Goal: Task Accomplishment & Management: Manage account settings

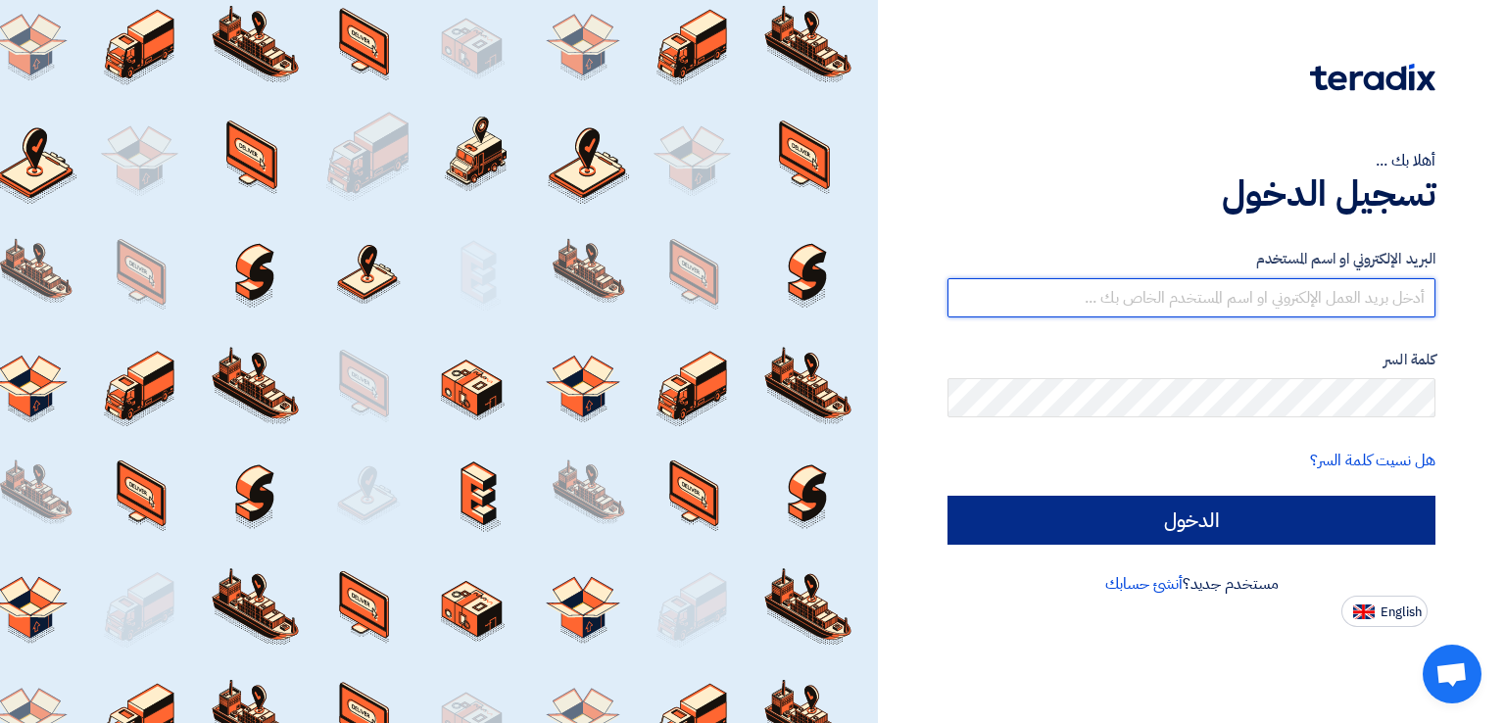
type input "[EMAIL_ADDRESS][DOMAIN_NAME]"
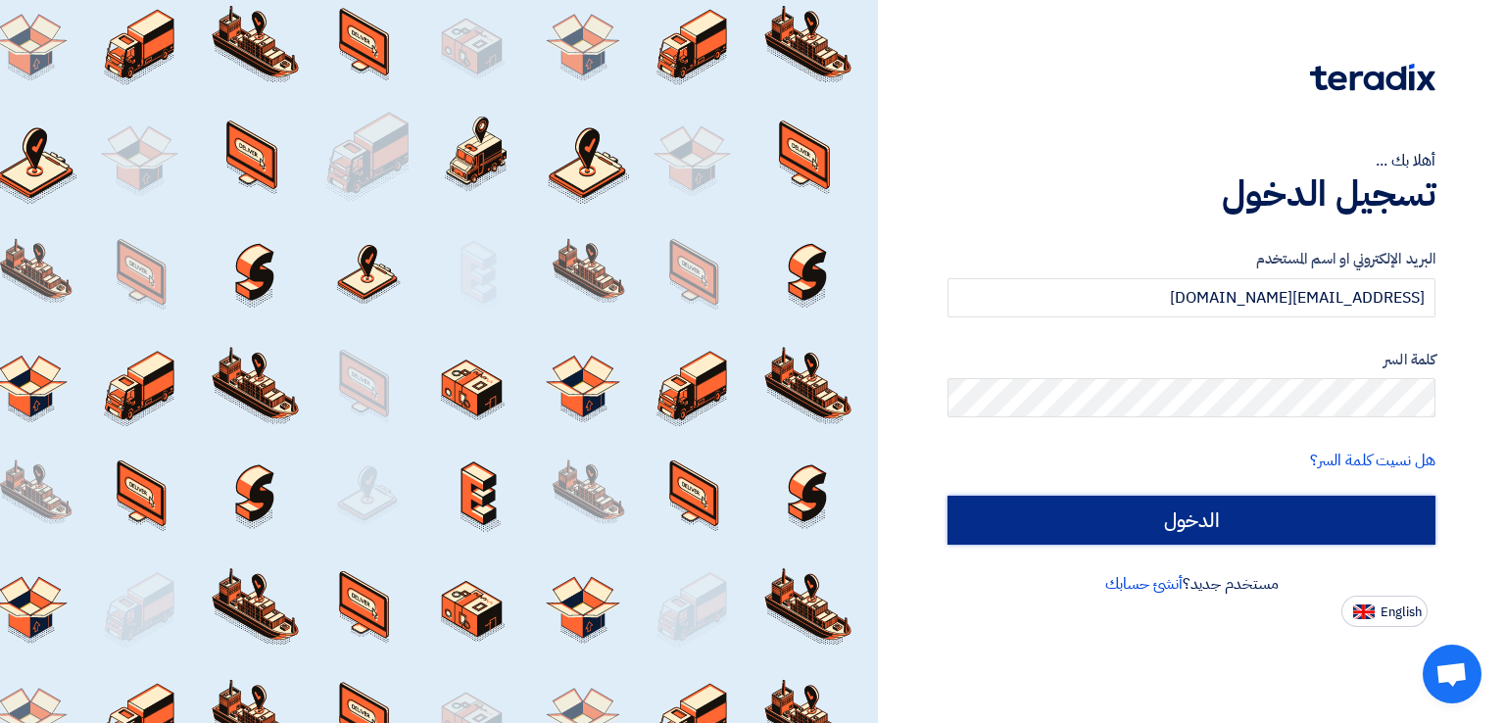
click at [1074, 522] on input "الدخول" at bounding box center [1191, 520] width 488 height 49
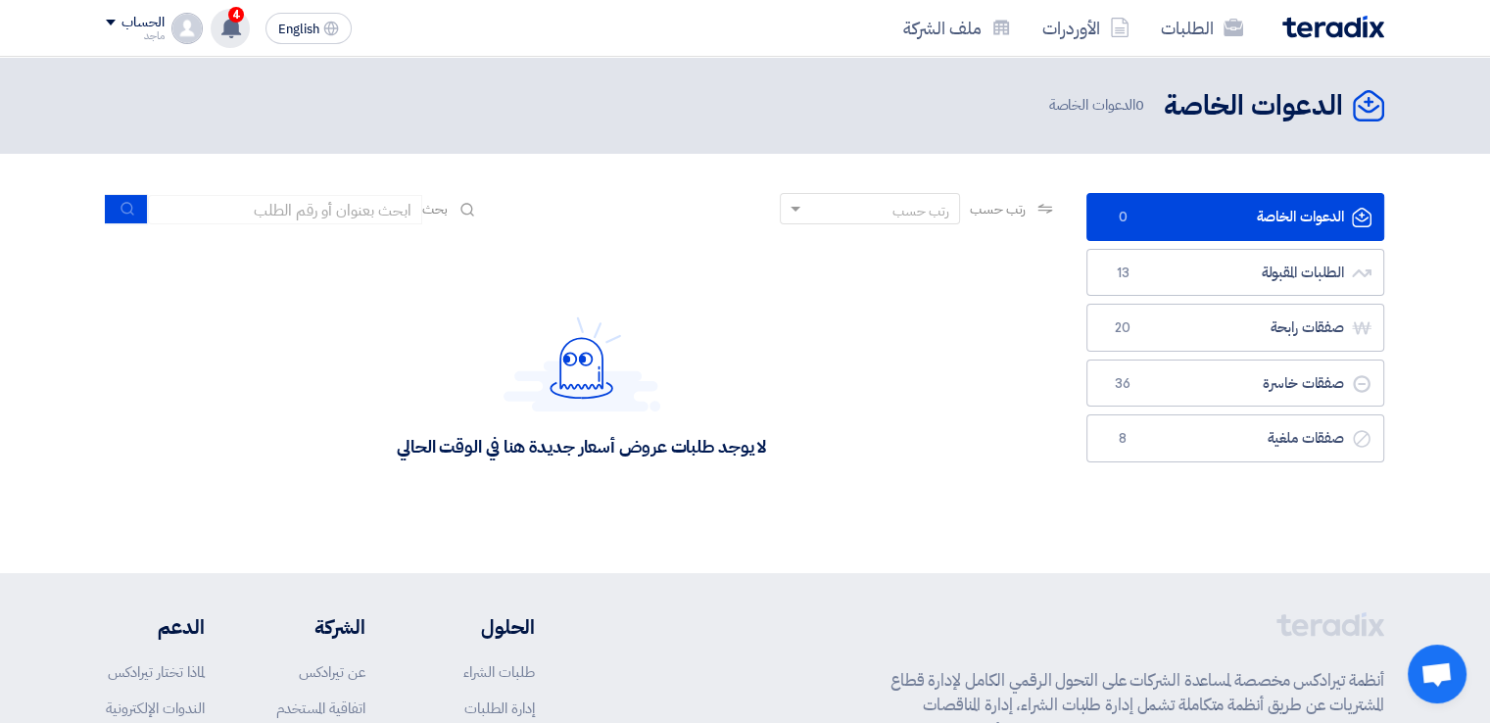
click at [227, 21] on use at bounding box center [231, 28] width 20 height 22
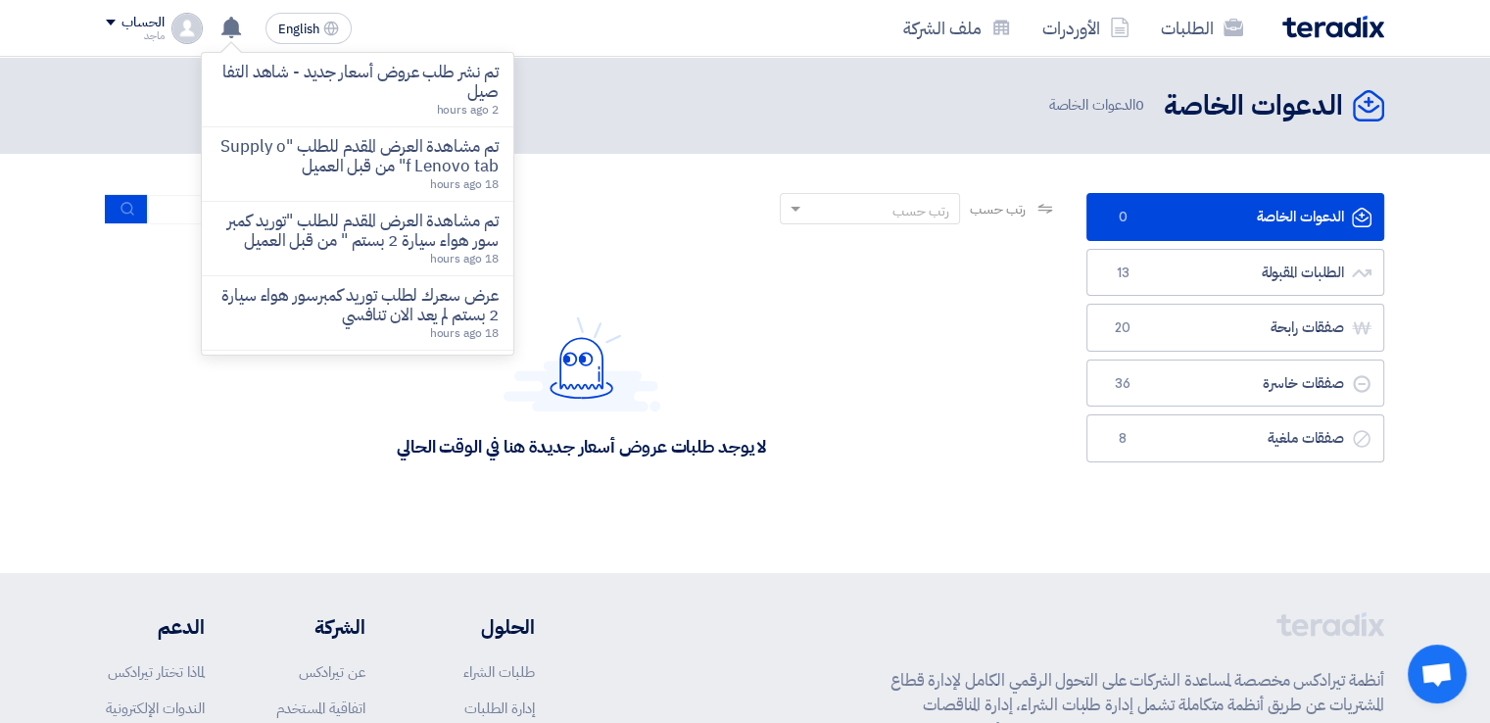
click at [347, 93] on p "تم نشر طلب عروض أسعار جديد - شاهد التفاصيل" at bounding box center [358, 82] width 280 height 39
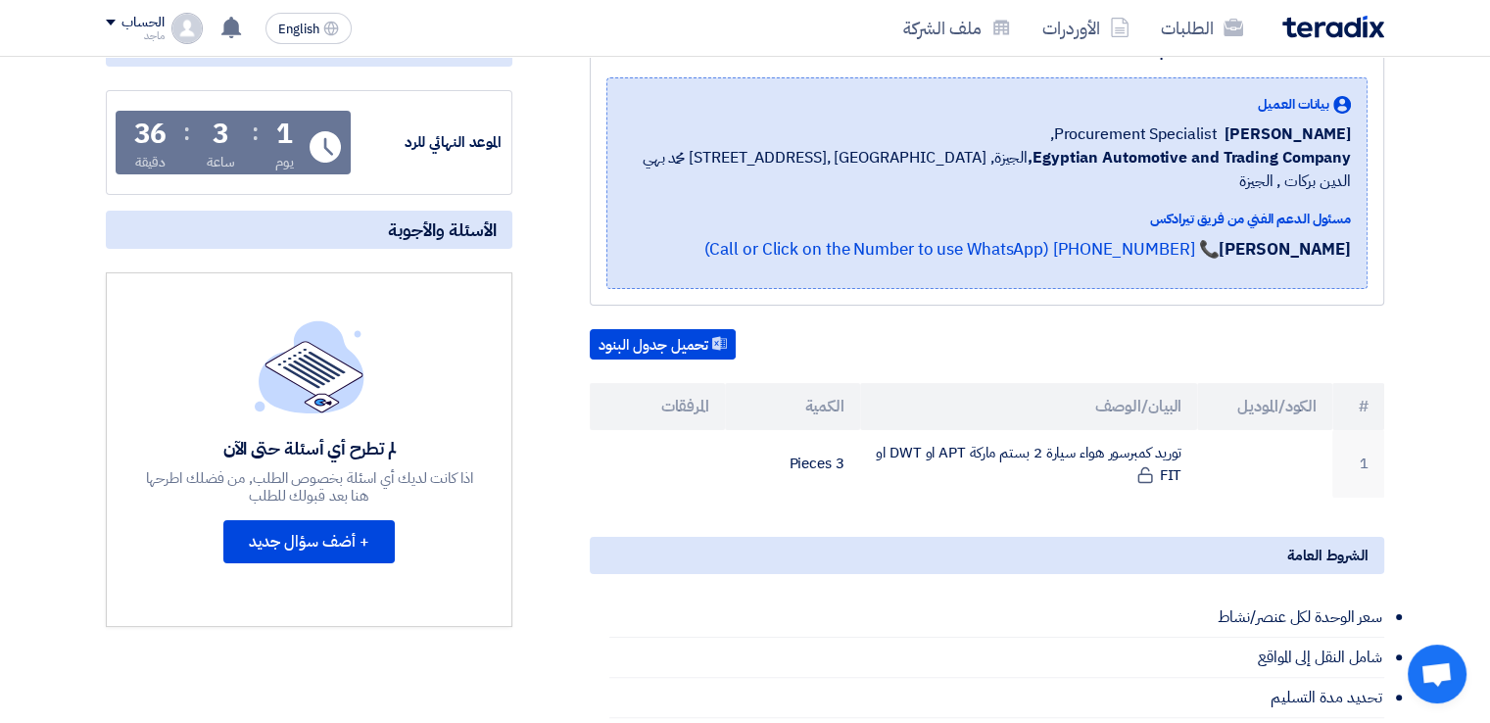
scroll to position [289, 0]
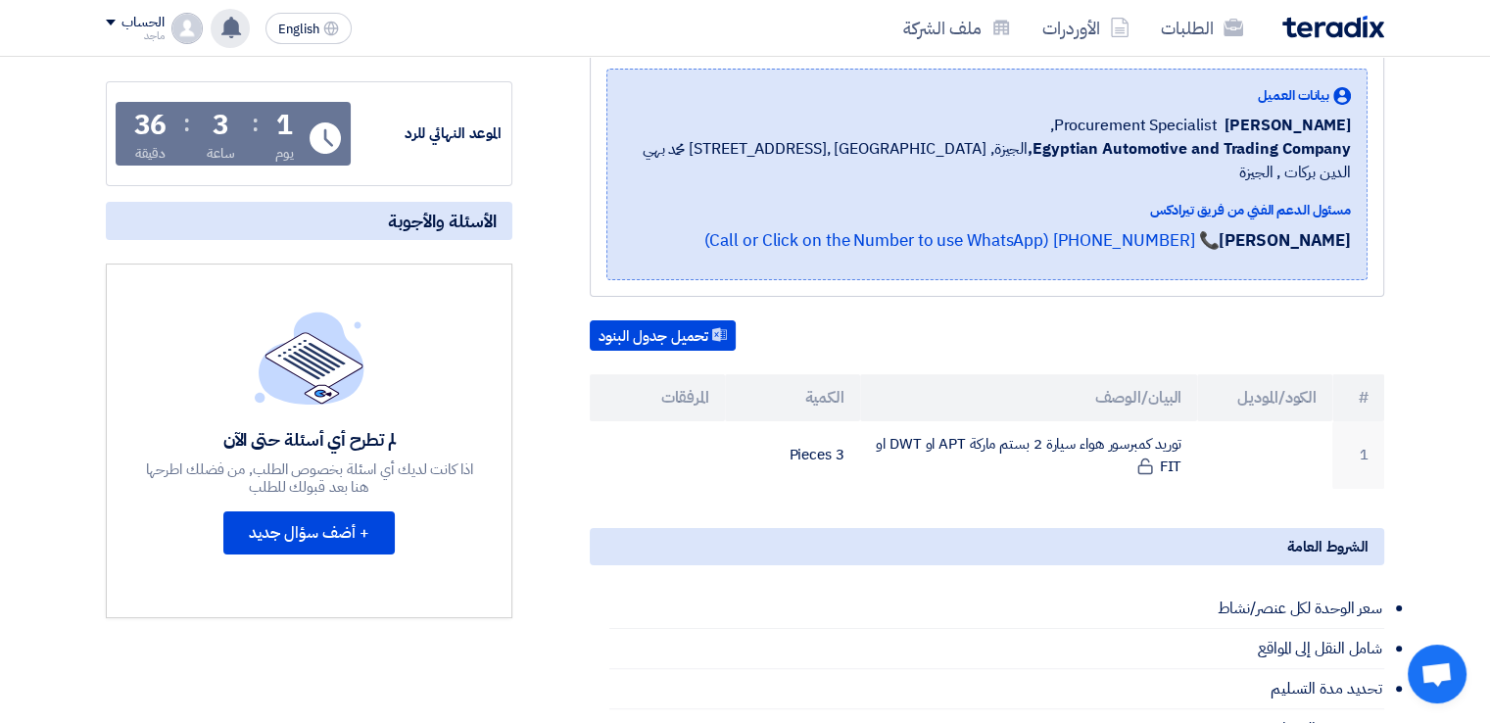
click at [226, 37] on div "تم نشر طلب عروض أسعار جديد - شاهد التفاصيل 2 hours ago تم مشاهدة العرض المقدم ل…" at bounding box center [230, 28] width 39 height 39
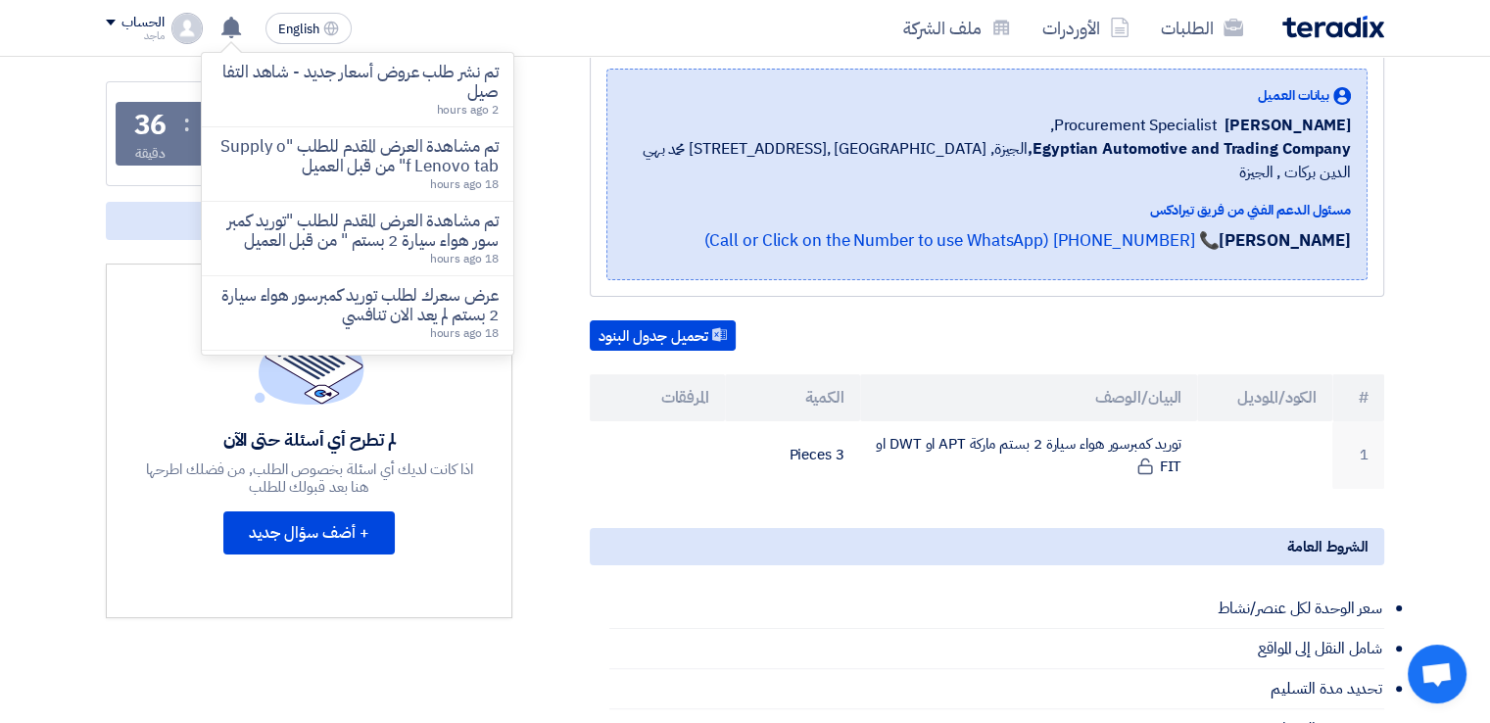
click at [26, 181] on section "توريد كمبرسور هواء سيارة 2 بستم بيانات العميل Fady Mahmoud Procurement Speciali…" at bounding box center [745, 628] width 1490 height 1309
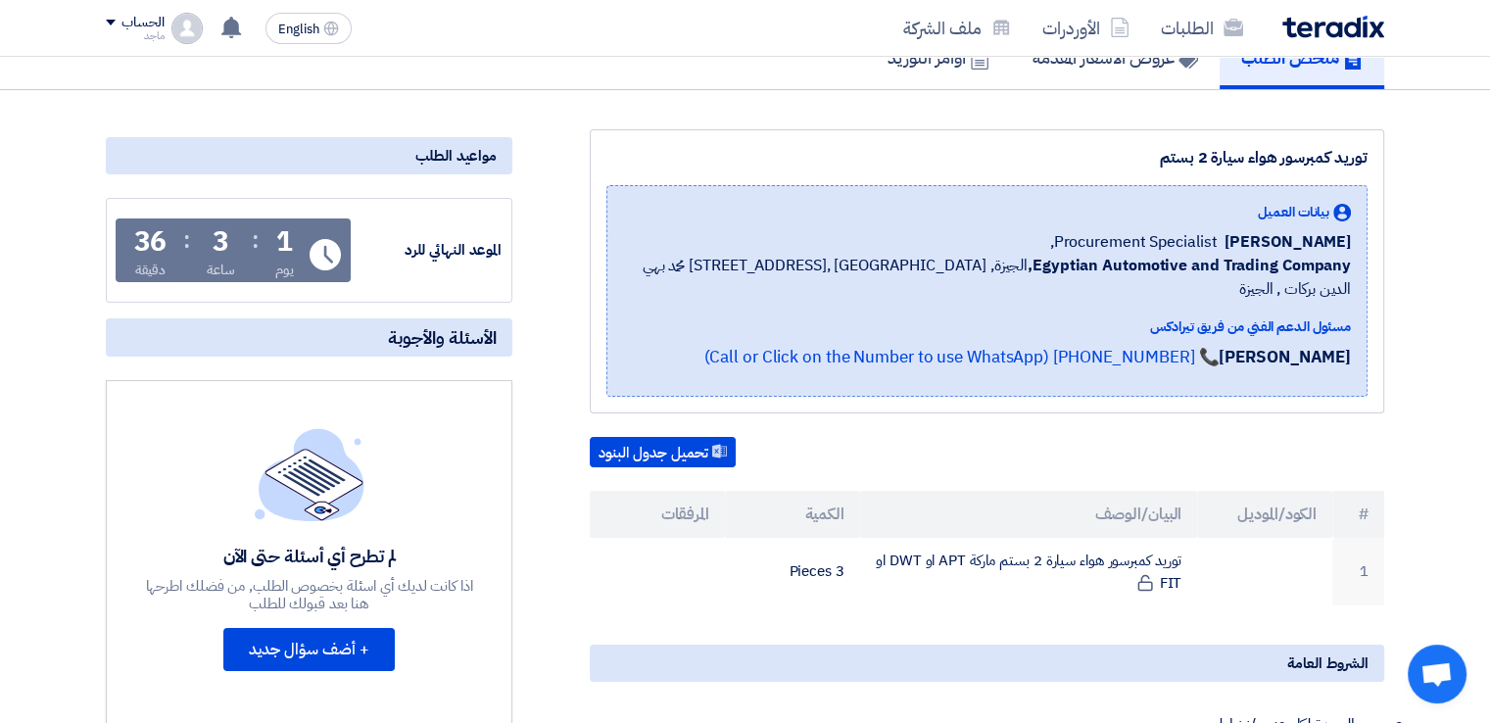
scroll to position [0, 0]
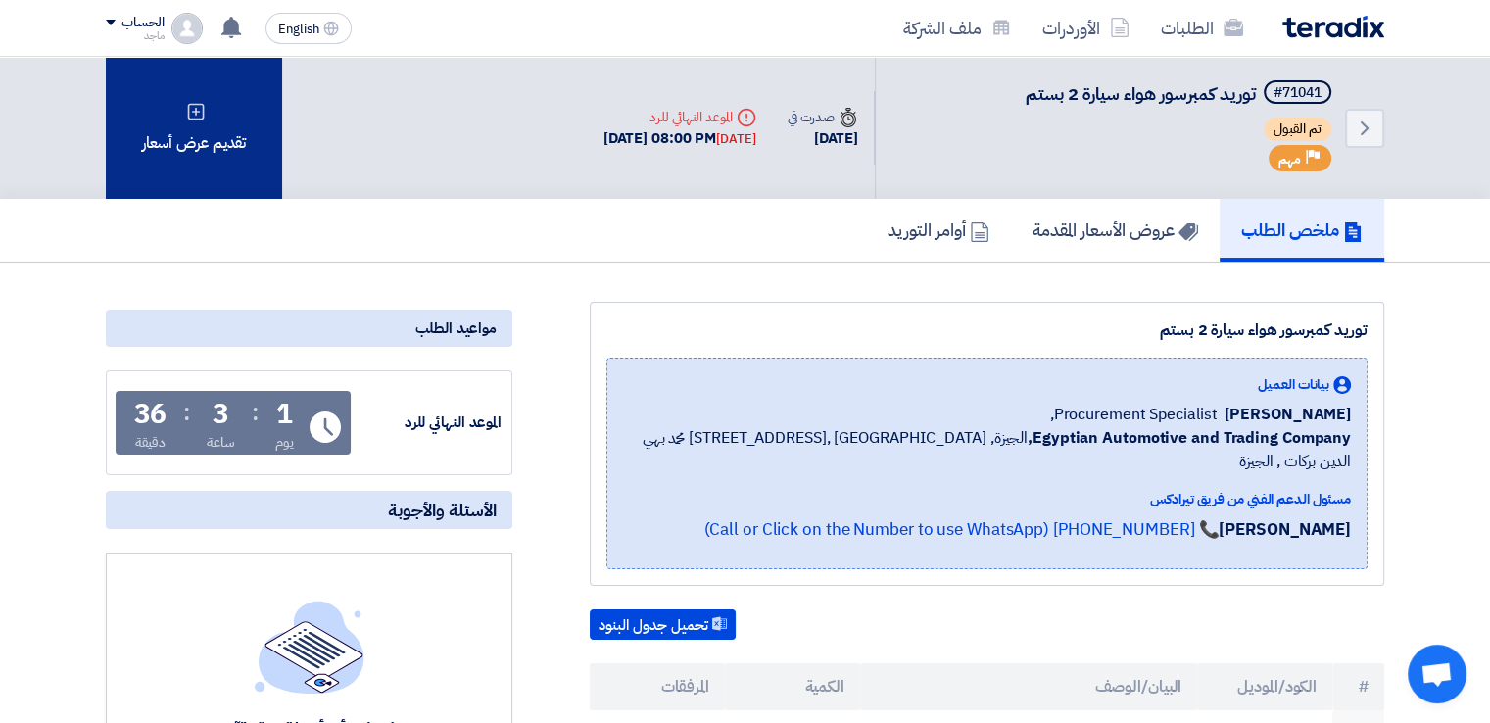
click at [194, 124] on div "تقديم عرض أسعار" at bounding box center [194, 128] width 176 height 142
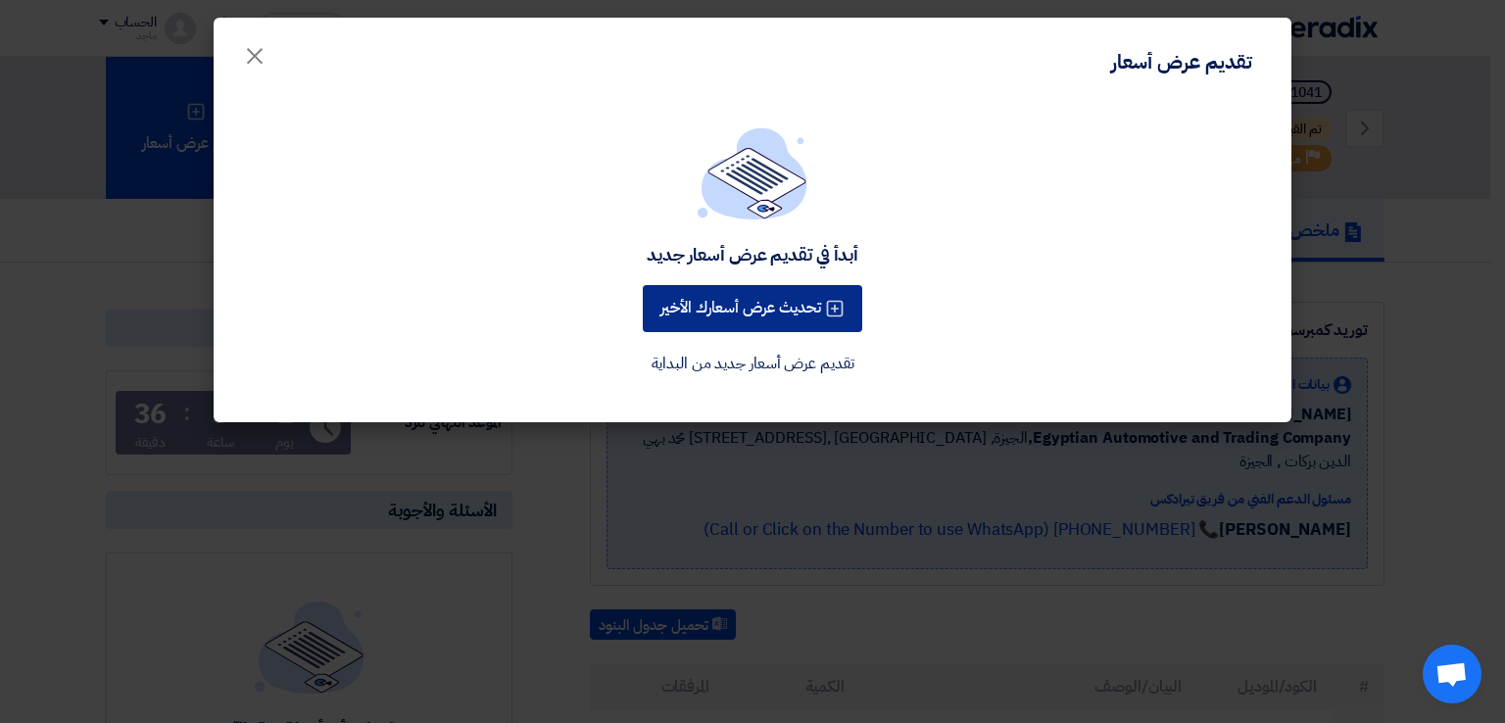
click at [796, 317] on button "تحديث عرض أسعارك الأخير" at bounding box center [752, 308] width 219 height 47
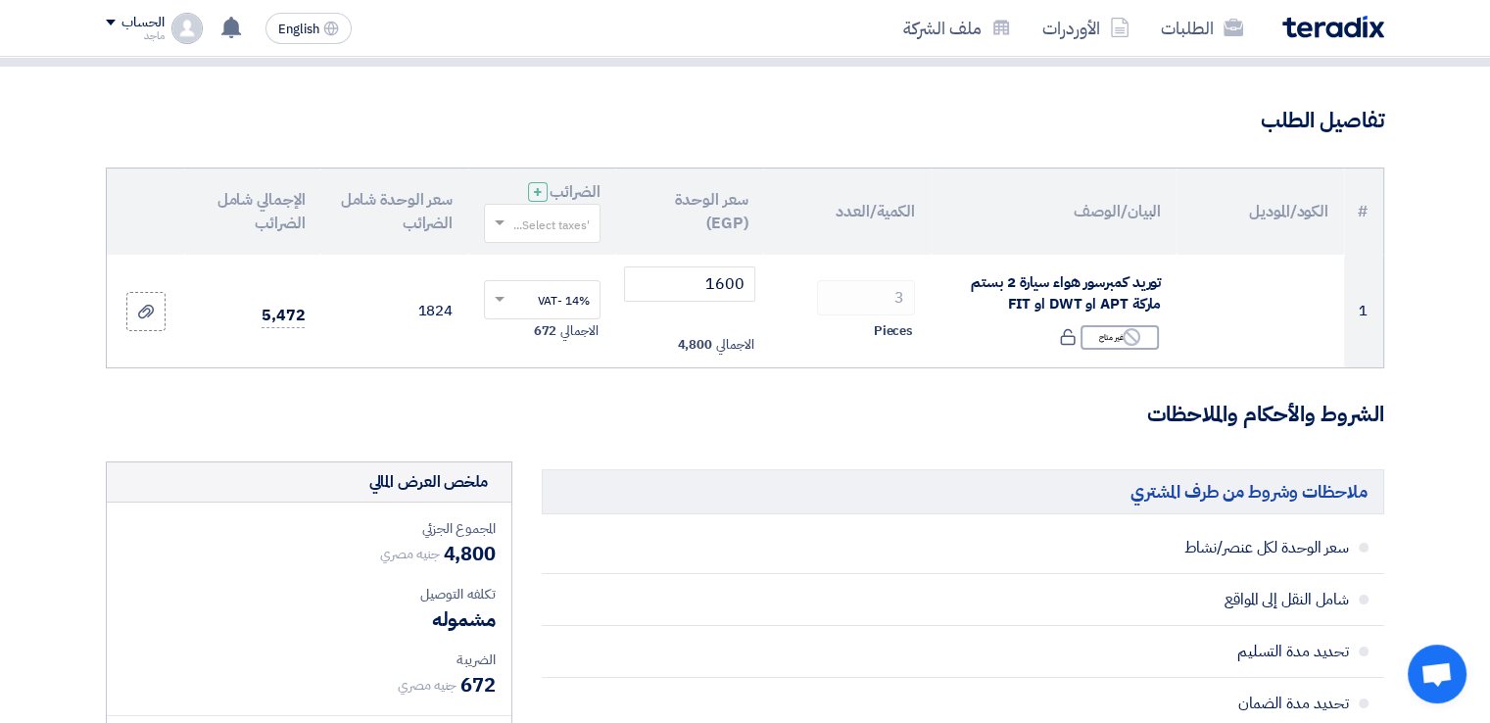
scroll to position [114, 0]
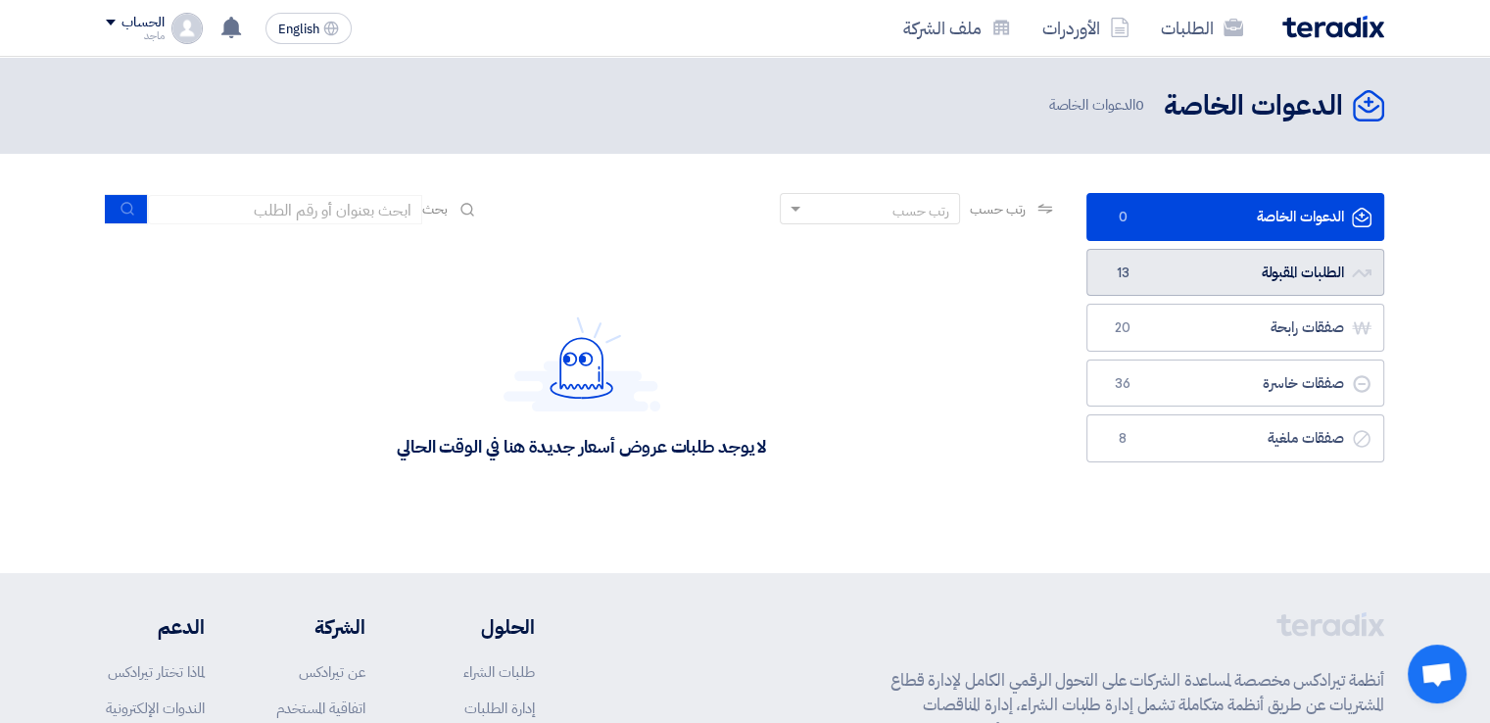
click at [1127, 264] on span "13" at bounding box center [1123, 274] width 24 height 20
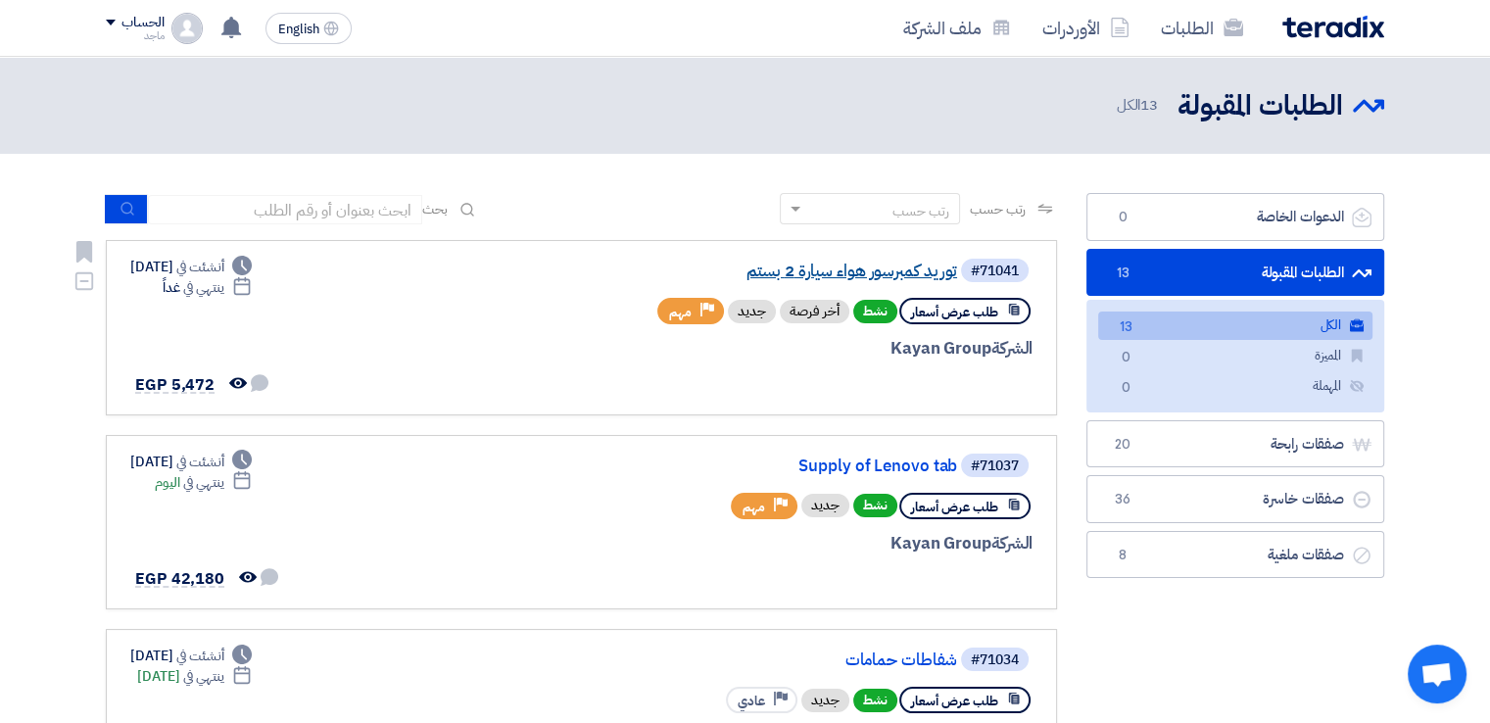
click at [876, 271] on link "توريد كمبرسور هواء سيارة 2 بستم" at bounding box center [761, 272] width 392 height 18
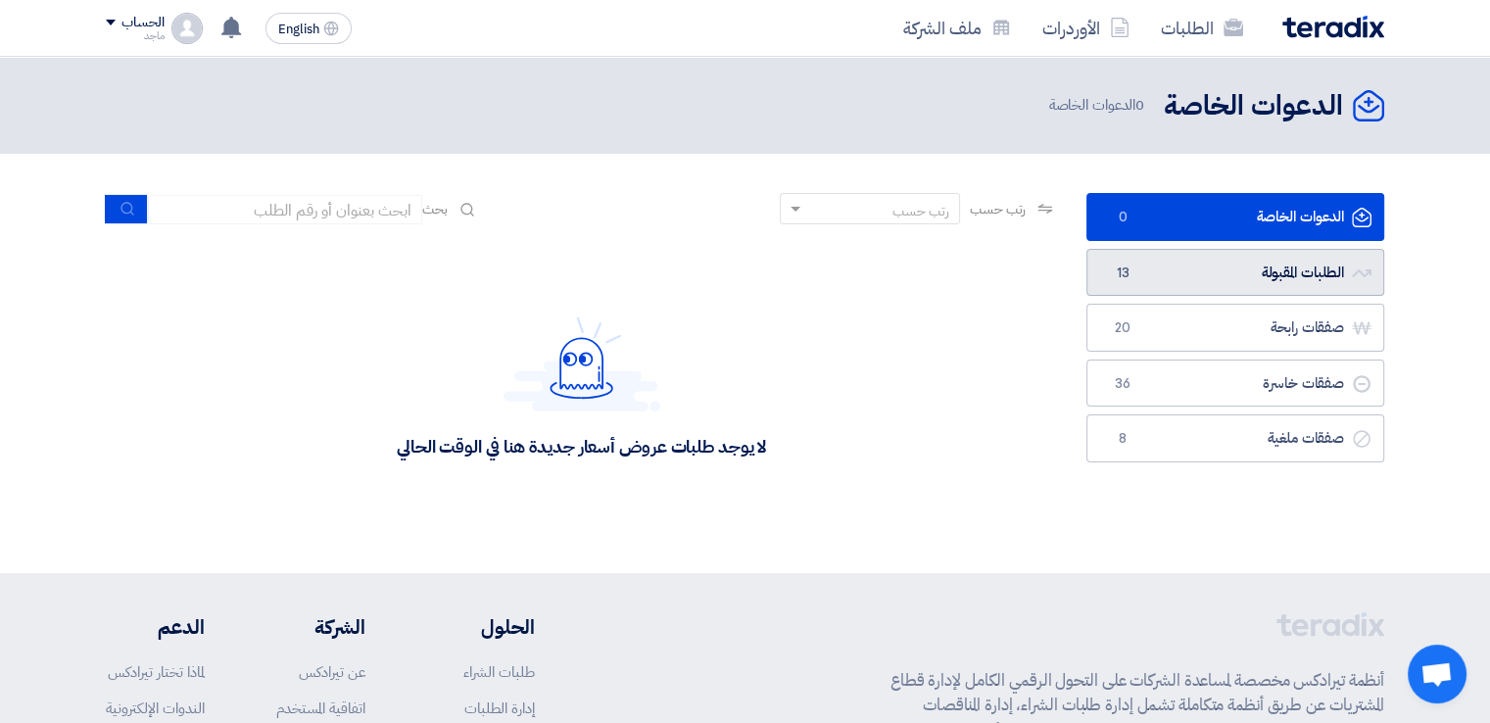
click at [1156, 268] on link "الطلبات المقبولة الطلبات المقبولة 13" at bounding box center [1236, 273] width 298 height 48
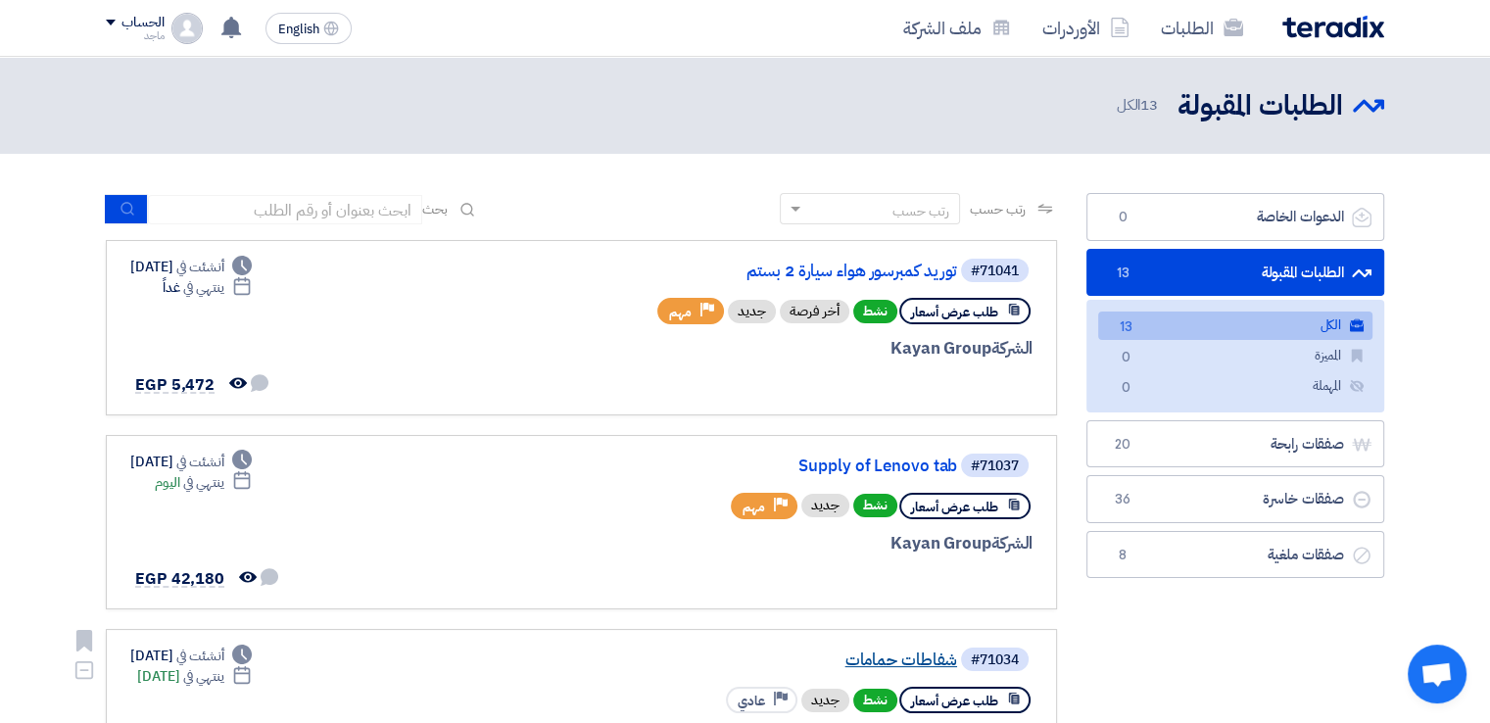
click at [861, 652] on link "شفاطات حمامات" at bounding box center [761, 661] width 392 height 18
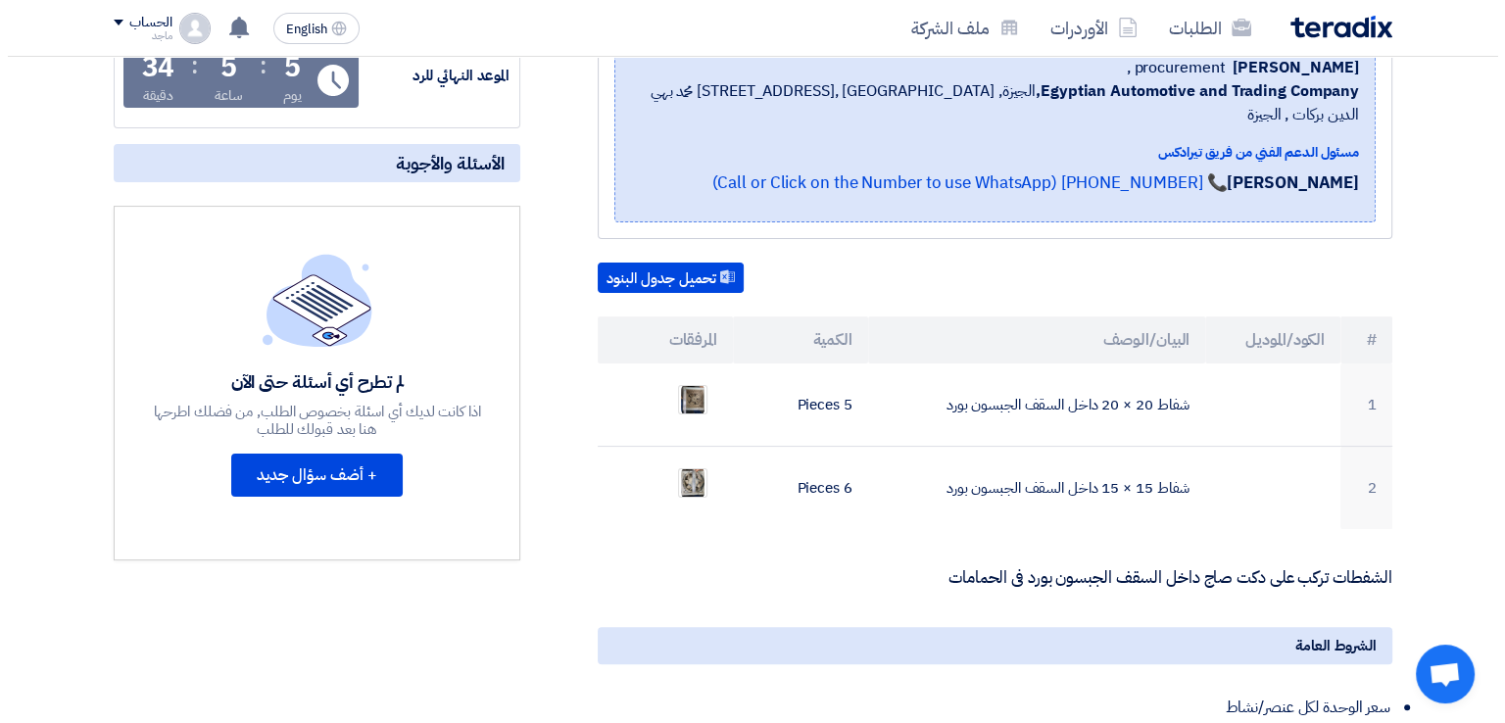
scroll to position [349, 0]
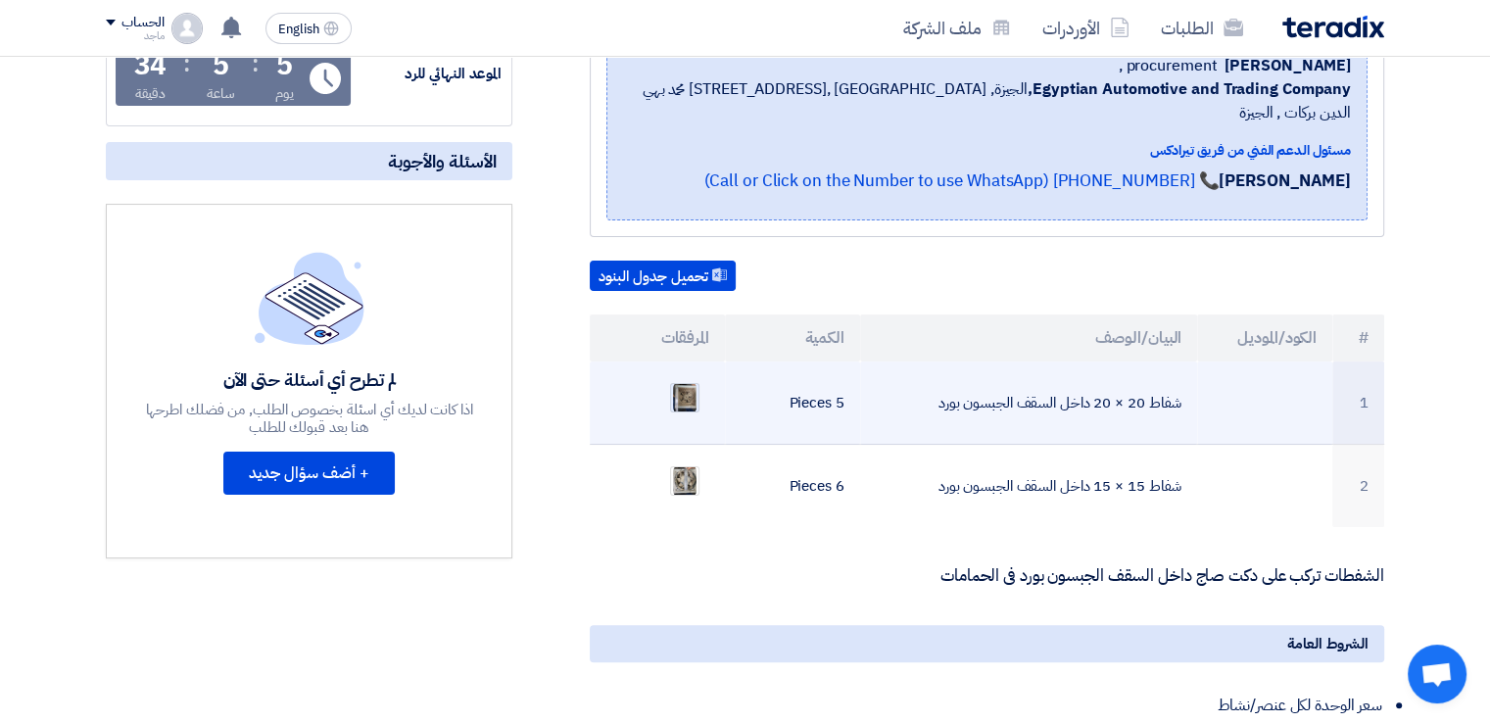
click at [677, 380] on img at bounding box center [684, 397] width 27 height 35
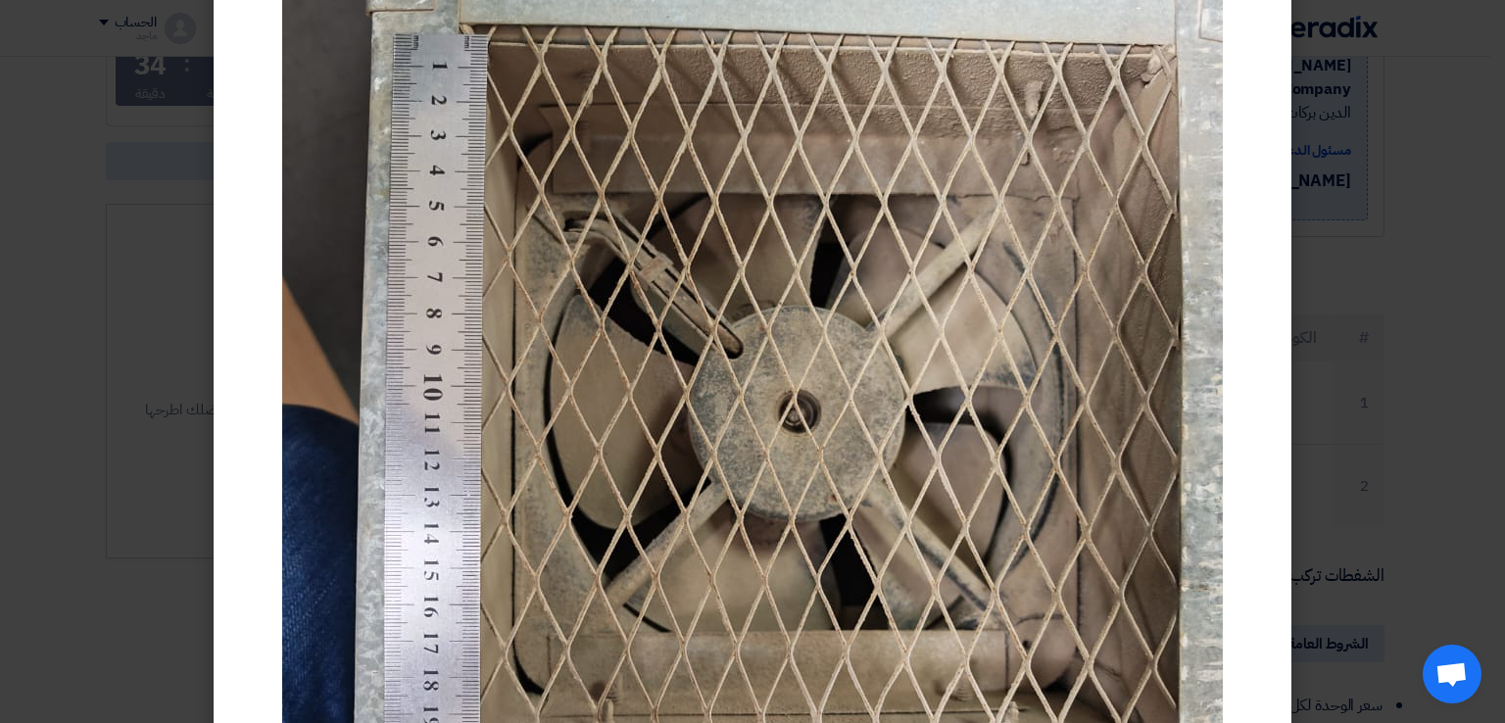
scroll to position [212, 0]
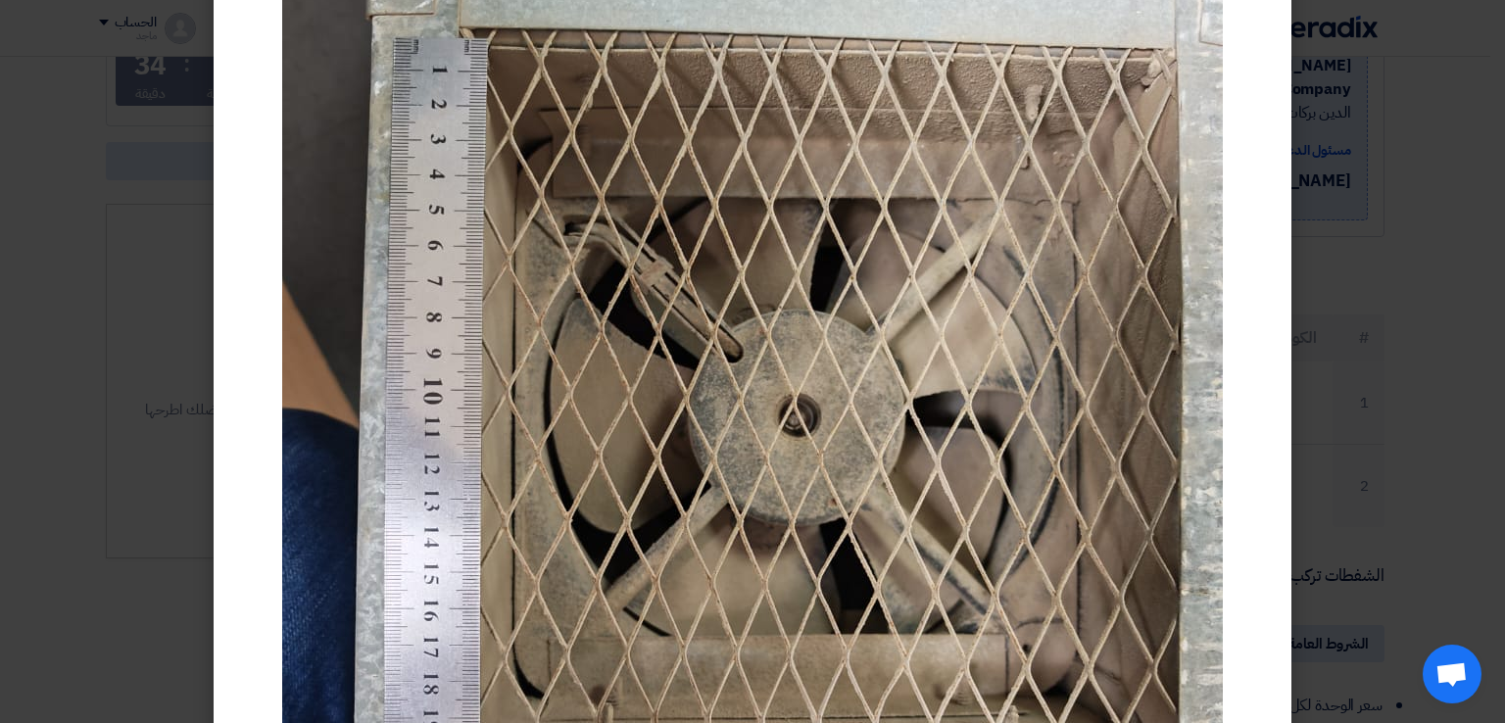
click at [93, 267] on modal-container at bounding box center [752, 361] width 1505 height 723
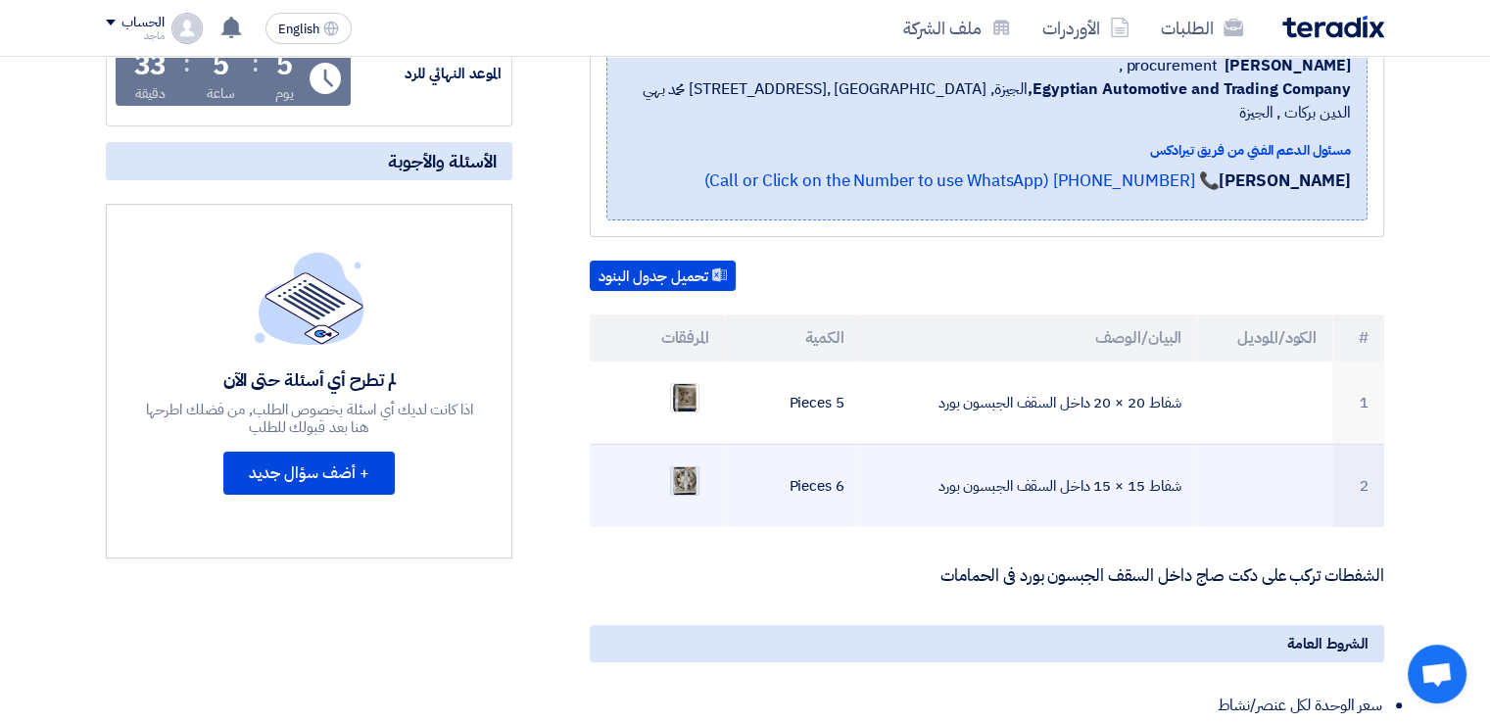
click at [685, 463] on img at bounding box center [684, 480] width 27 height 35
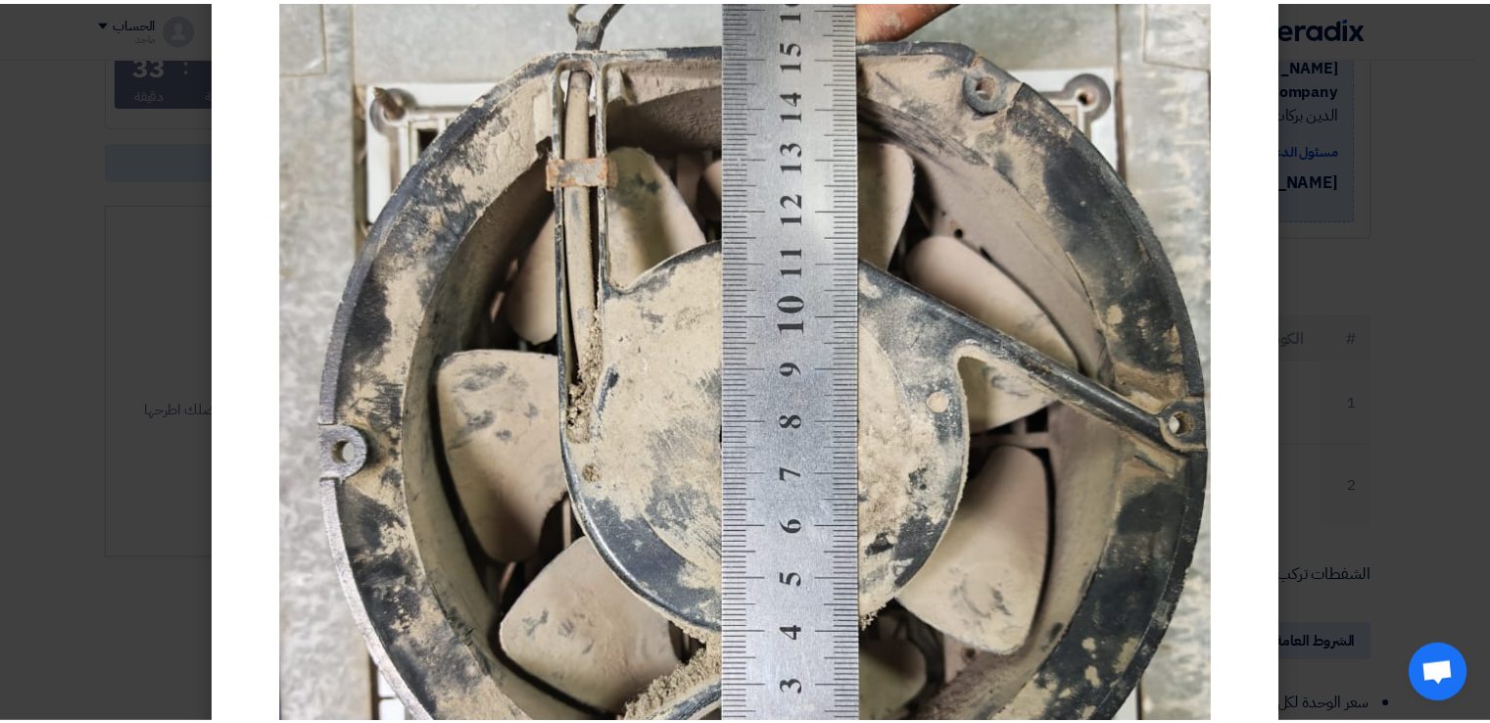
scroll to position [220, 0]
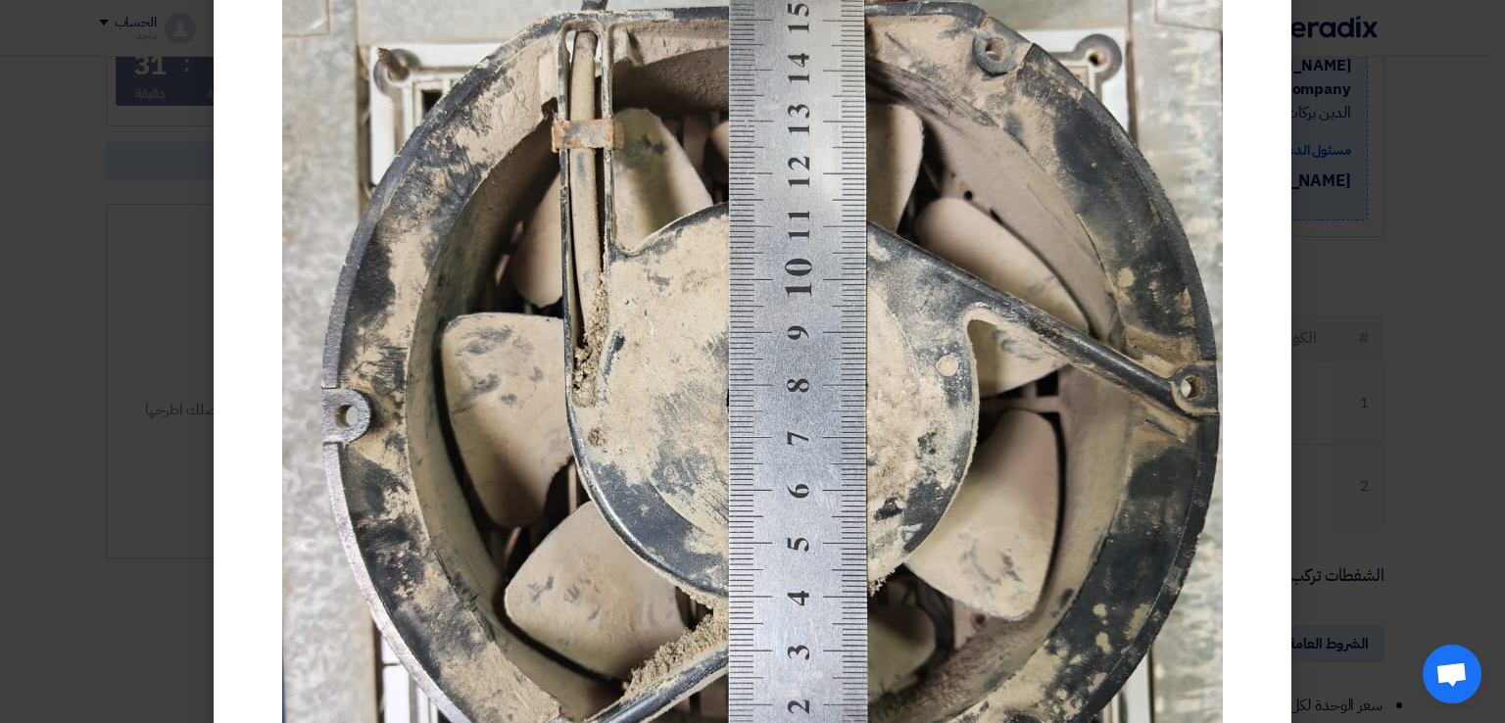
click at [177, 472] on modal-container at bounding box center [752, 361] width 1505 height 723
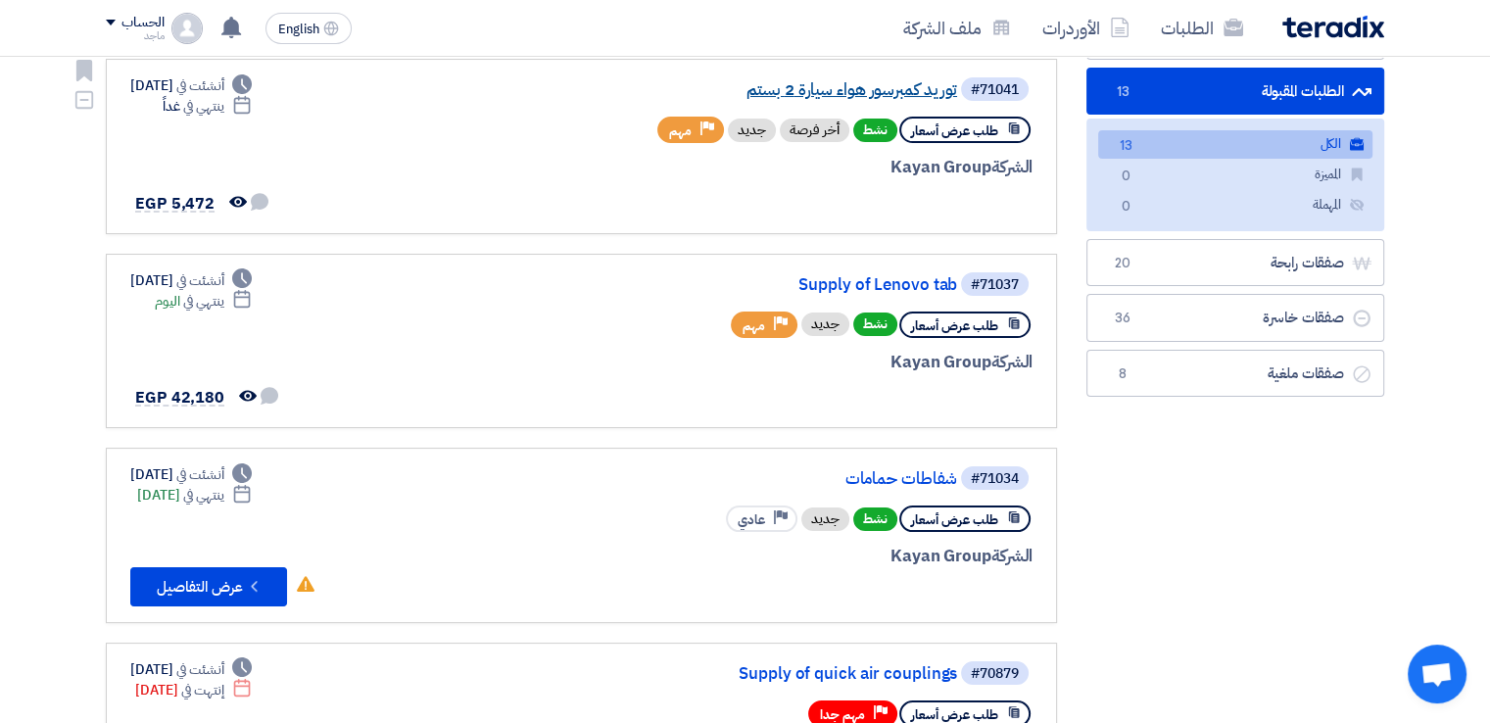
scroll to position [182, 0]
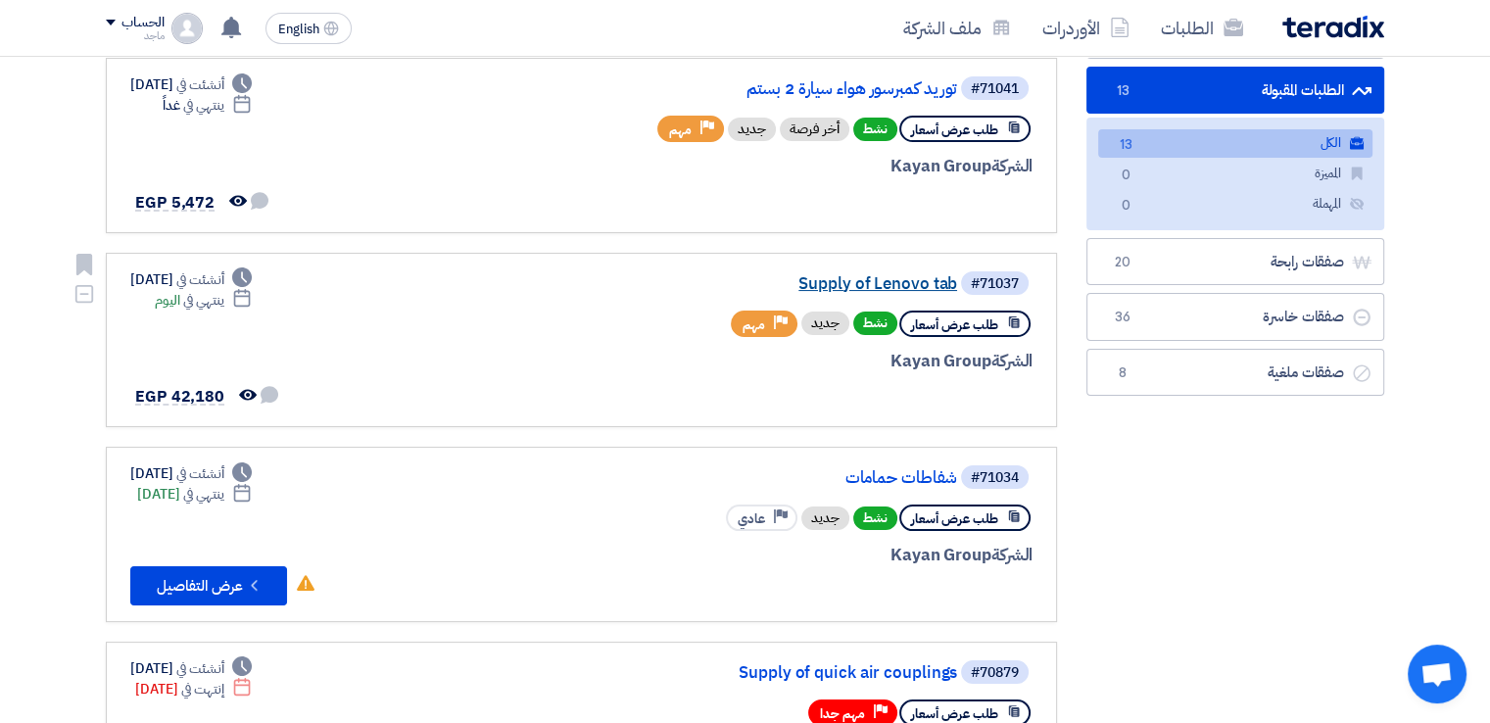
click at [808, 275] on link "Supply of Lenovo tab" at bounding box center [761, 284] width 392 height 18
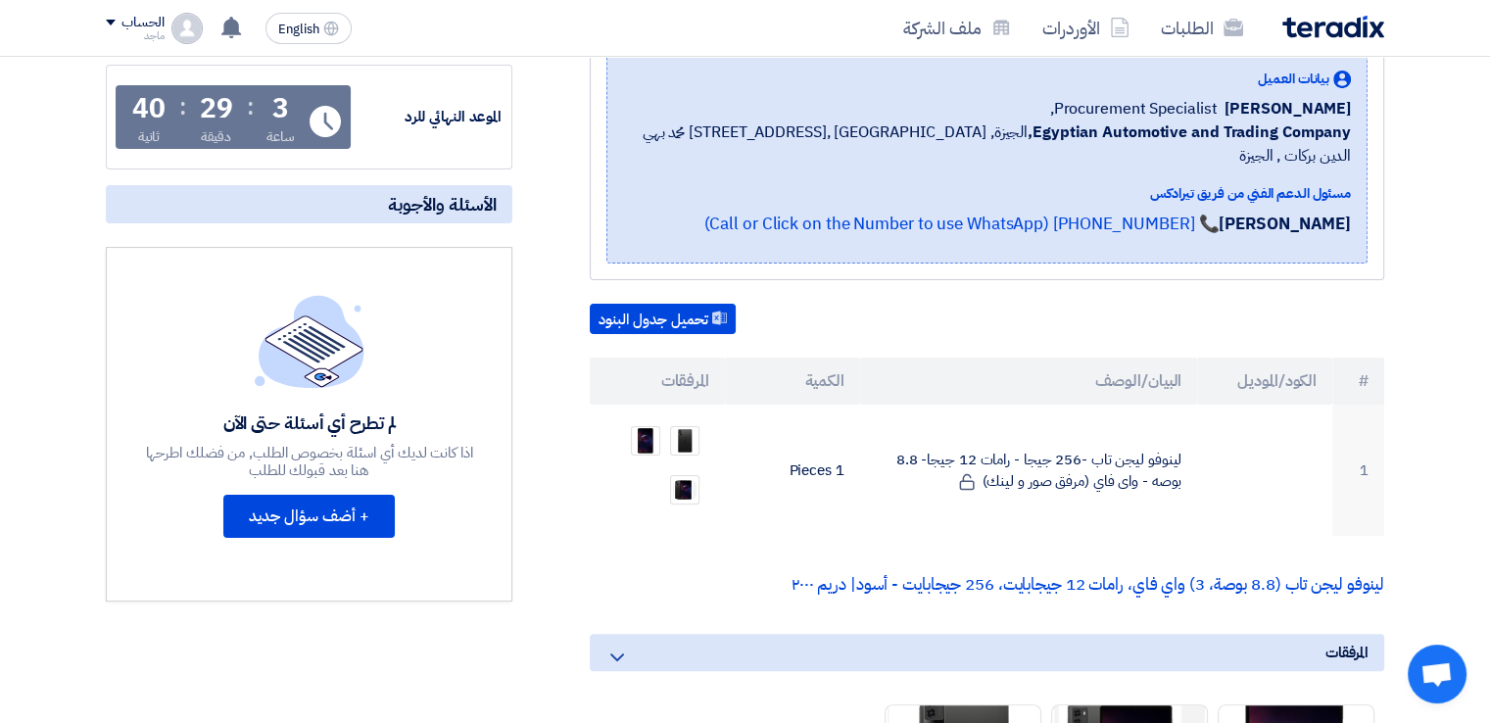
scroll to position [307, 0]
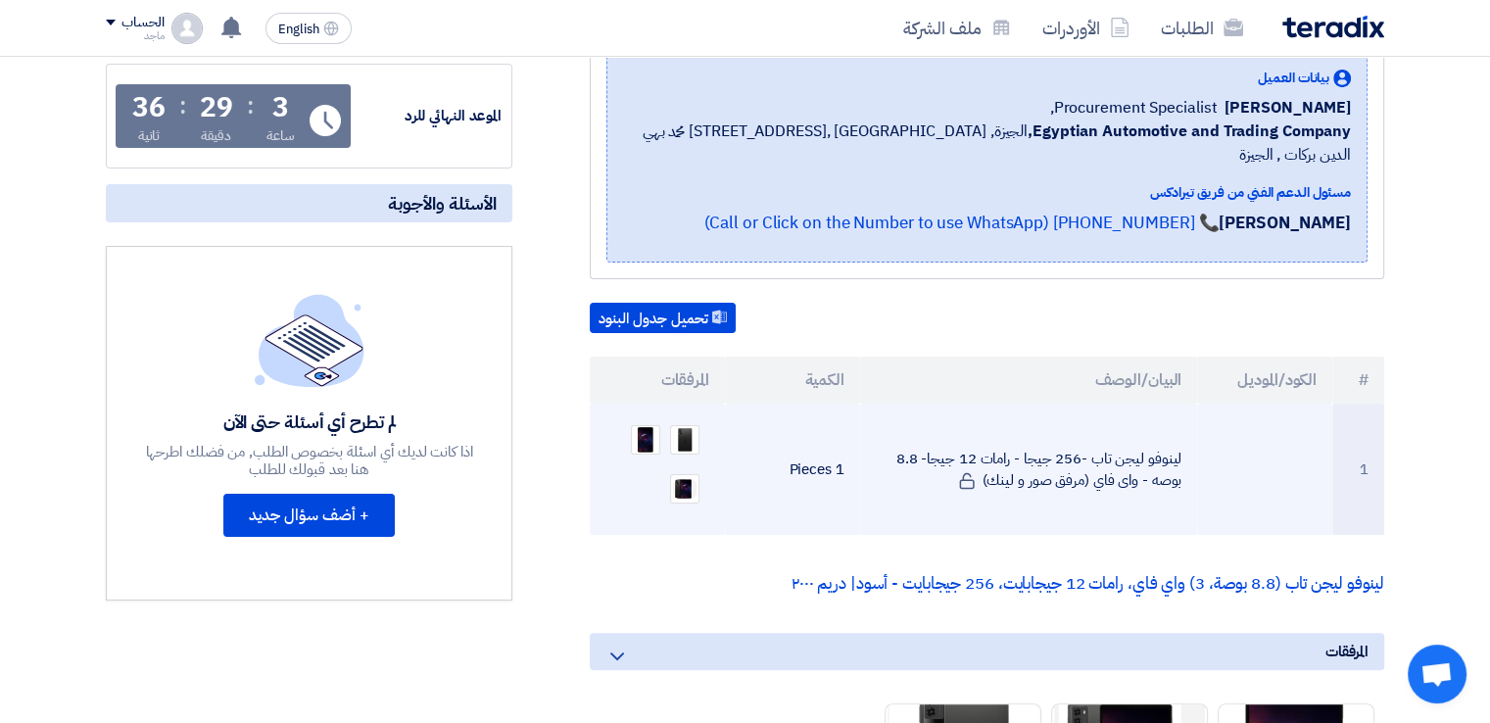
click at [641, 415] on ul at bounding box center [658, 464] width 104 height 98
click at [644, 425] on img at bounding box center [645, 439] width 27 height 28
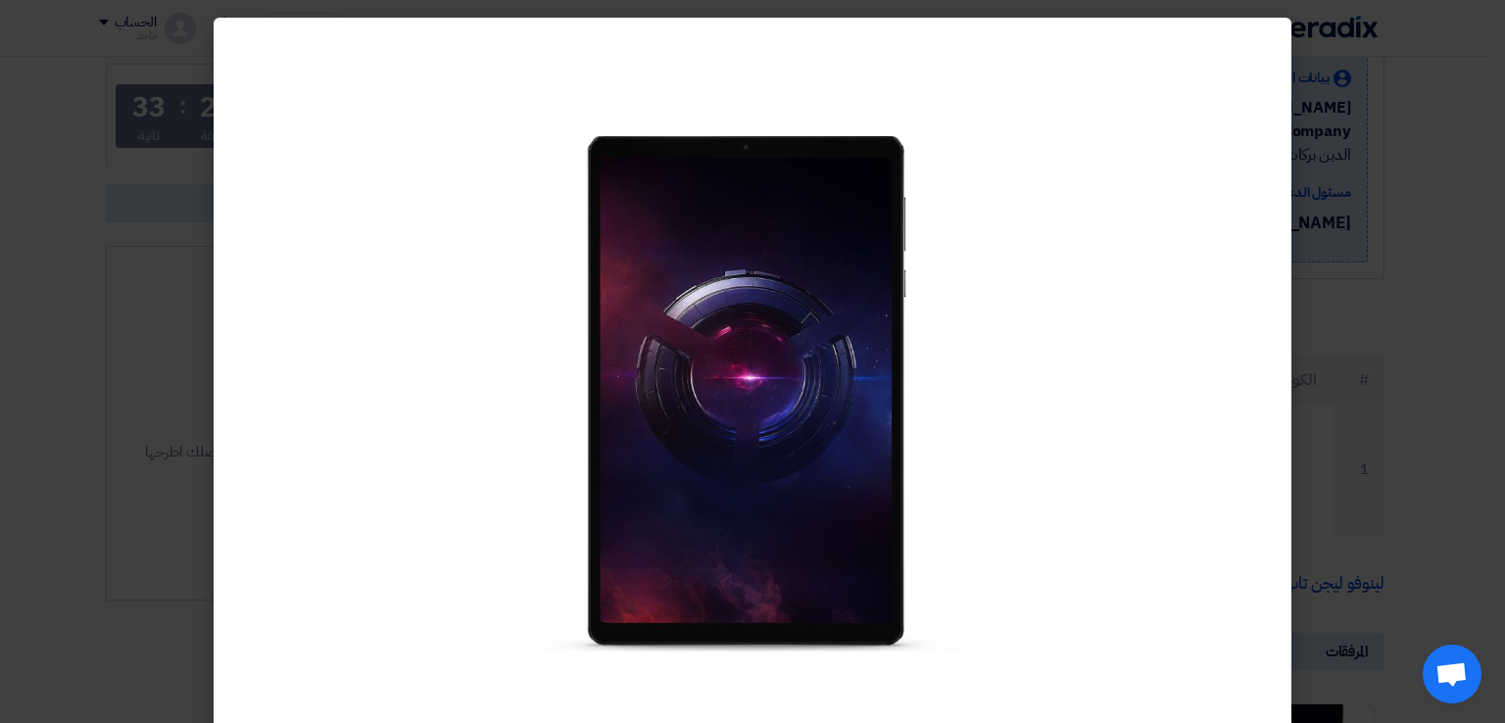
click at [1497, 286] on modal-container at bounding box center [752, 361] width 1505 height 723
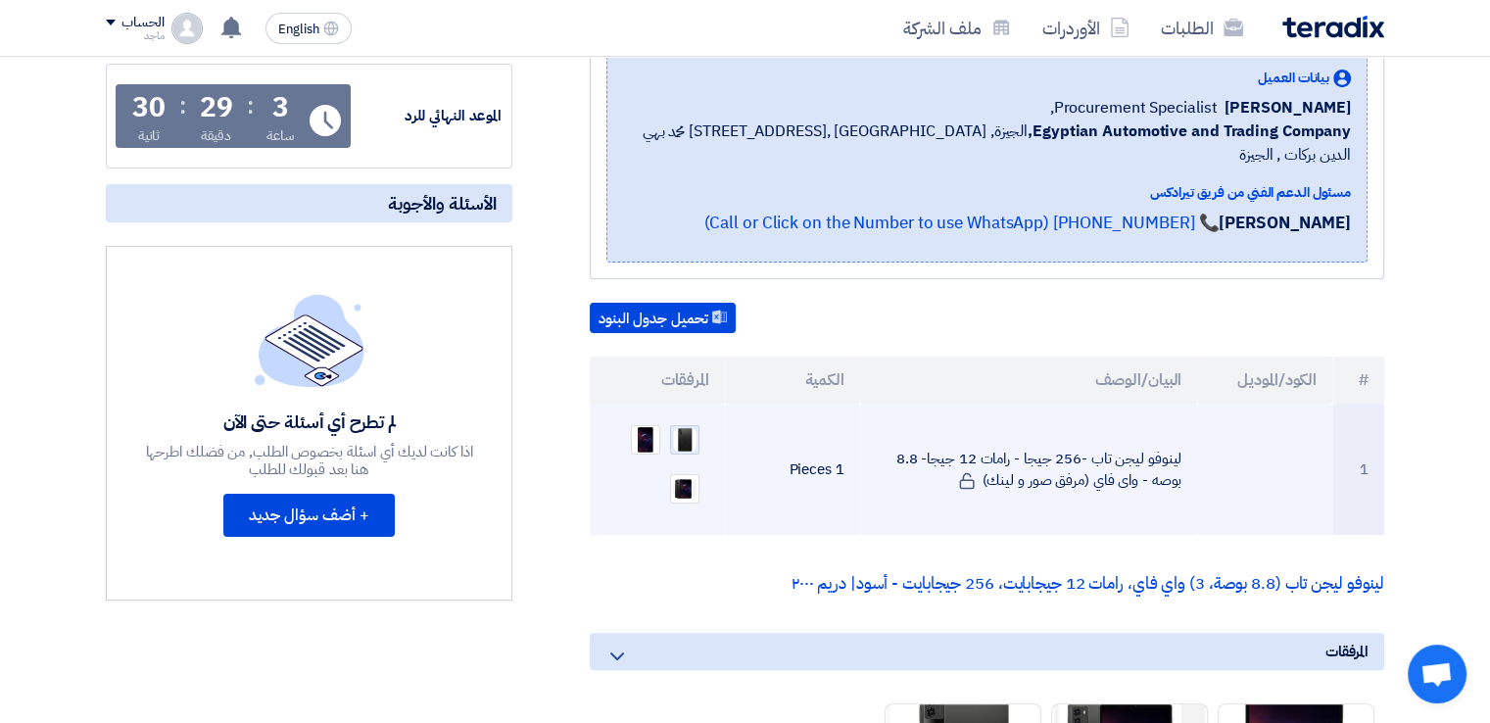
click at [693, 426] on img at bounding box center [684, 439] width 27 height 26
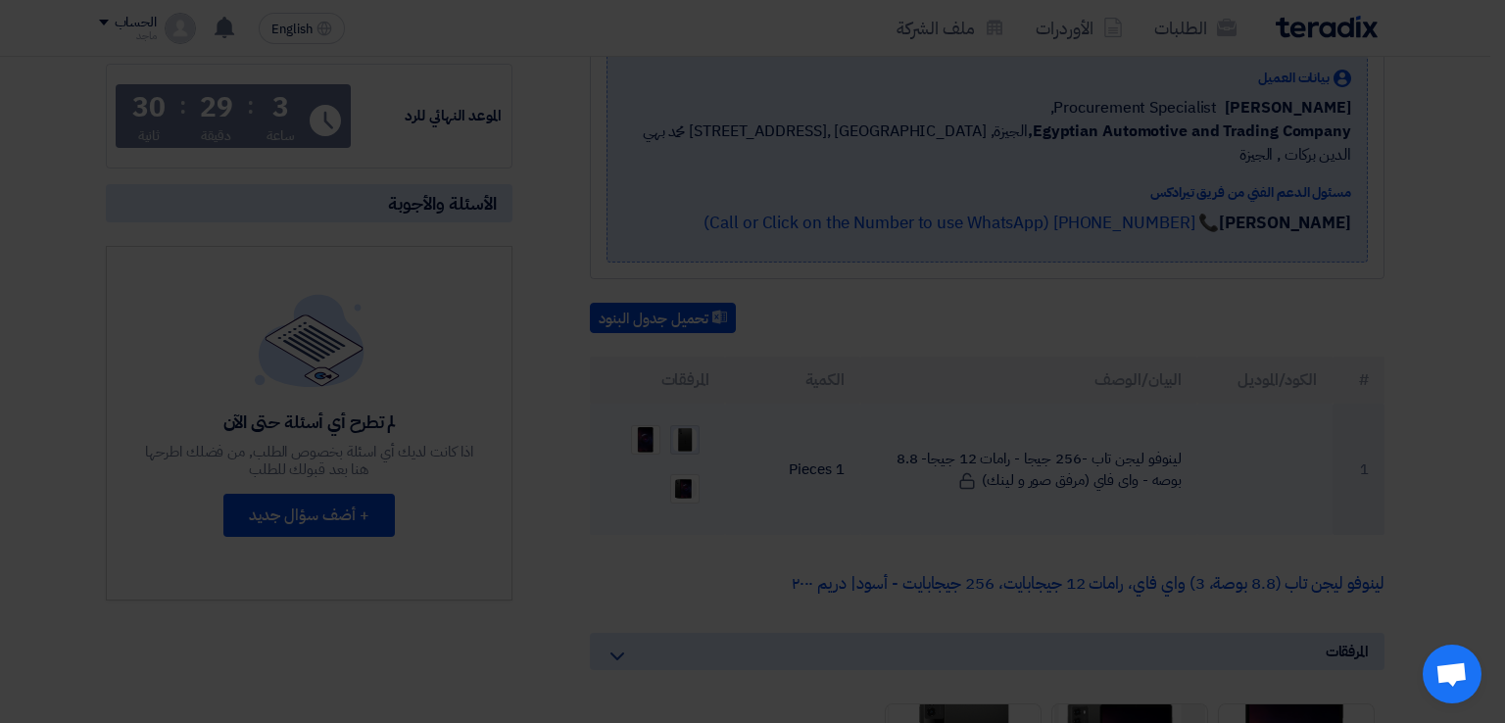
click at [693, 409] on img at bounding box center [752, 345] width 543 height 527
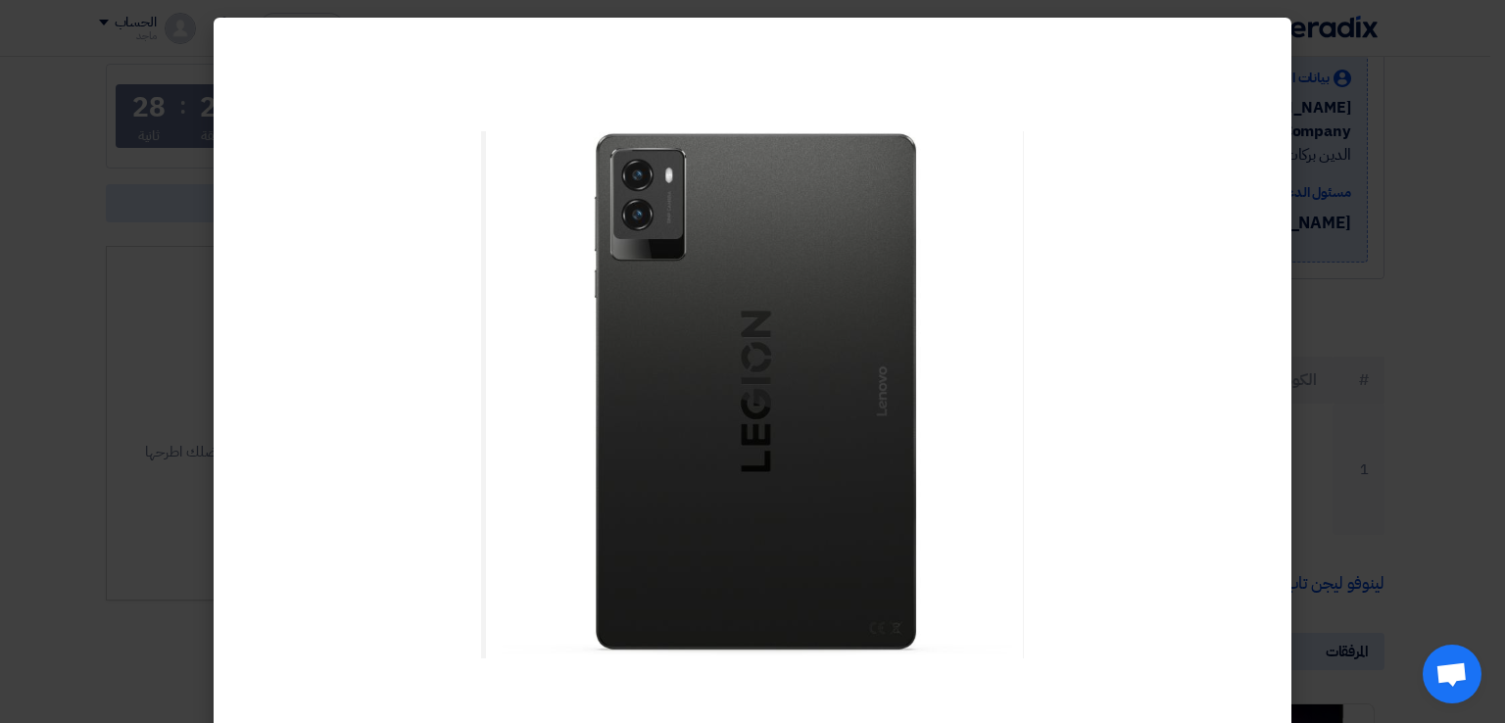
click at [1337, 205] on modal-container at bounding box center [752, 361] width 1505 height 723
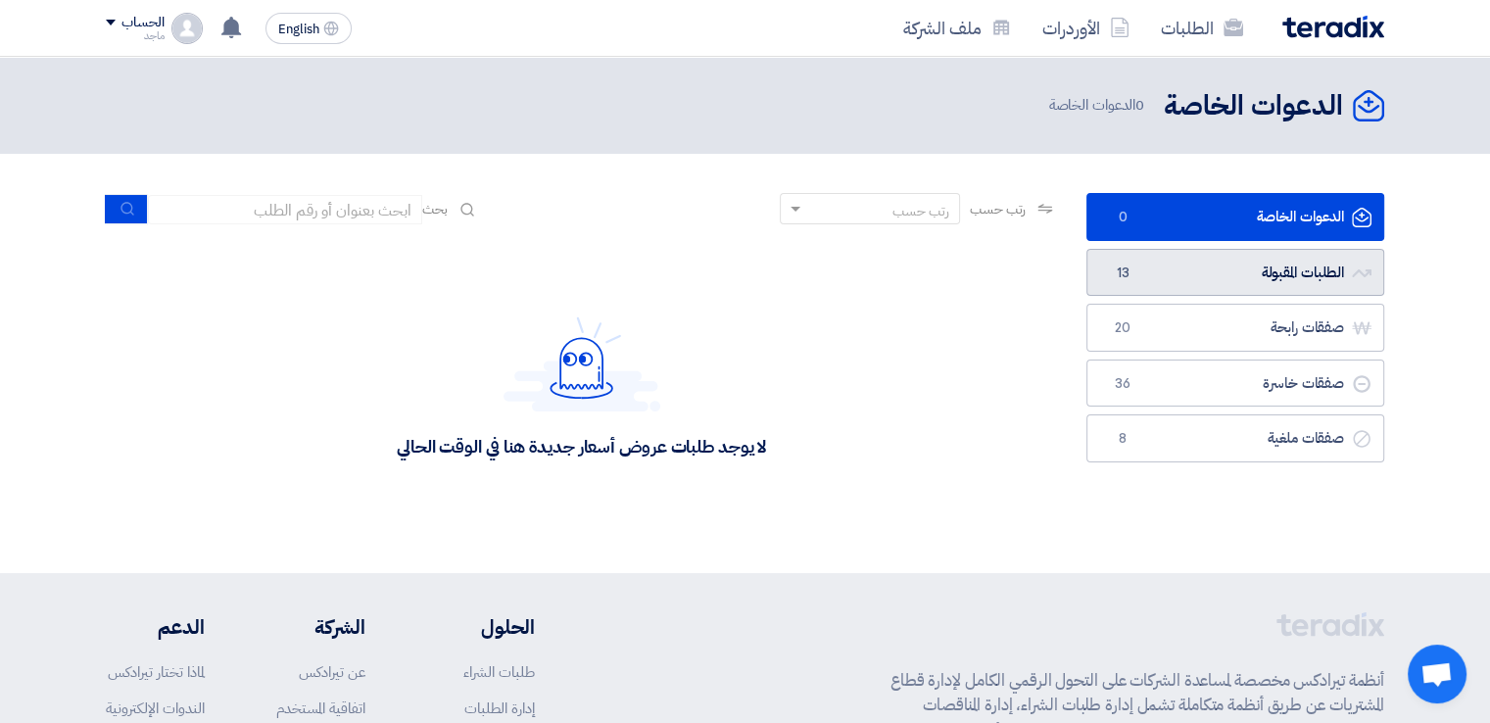
click at [1191, 275] on link "الطلبات المقبولة الطلبات المقبولة 13" at bounding box center [1236, 273] width 298 height 48
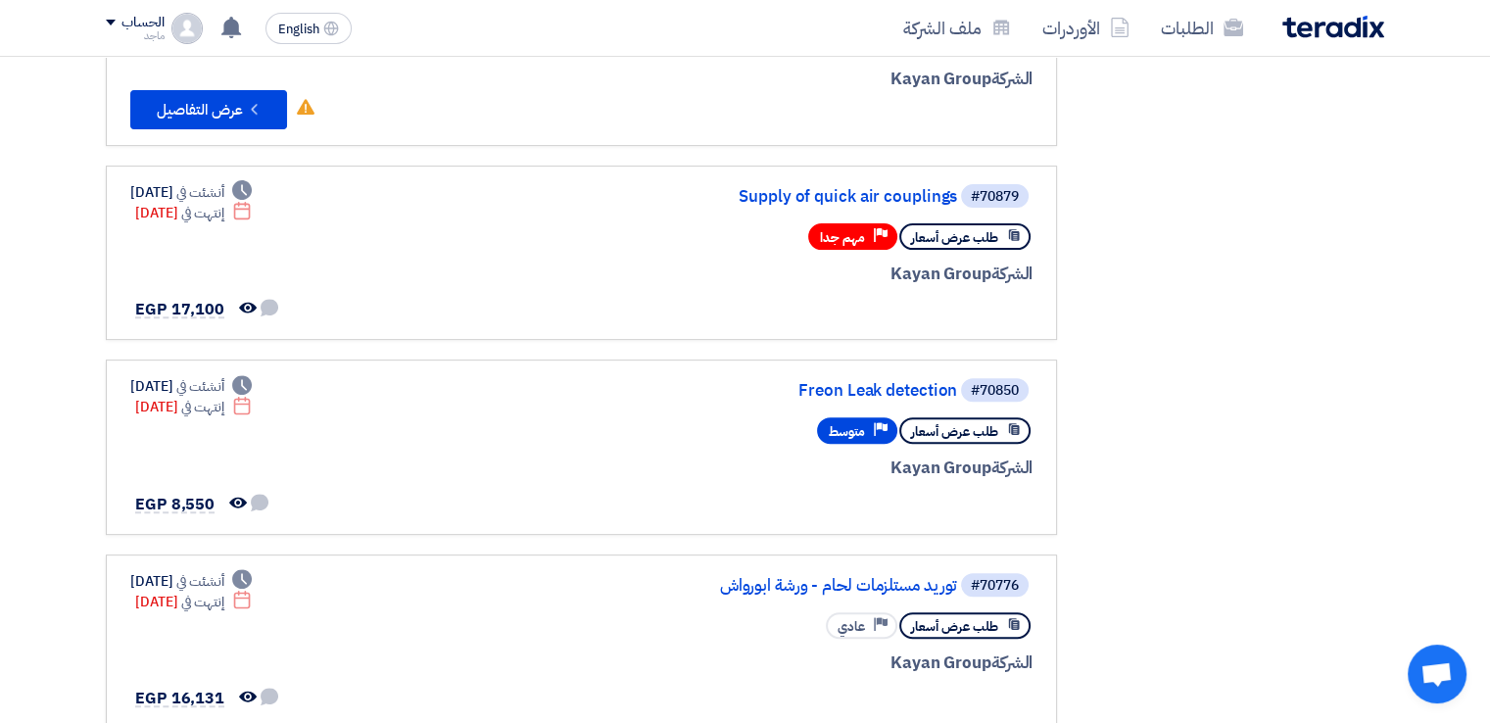
scroll to position [680, 0]
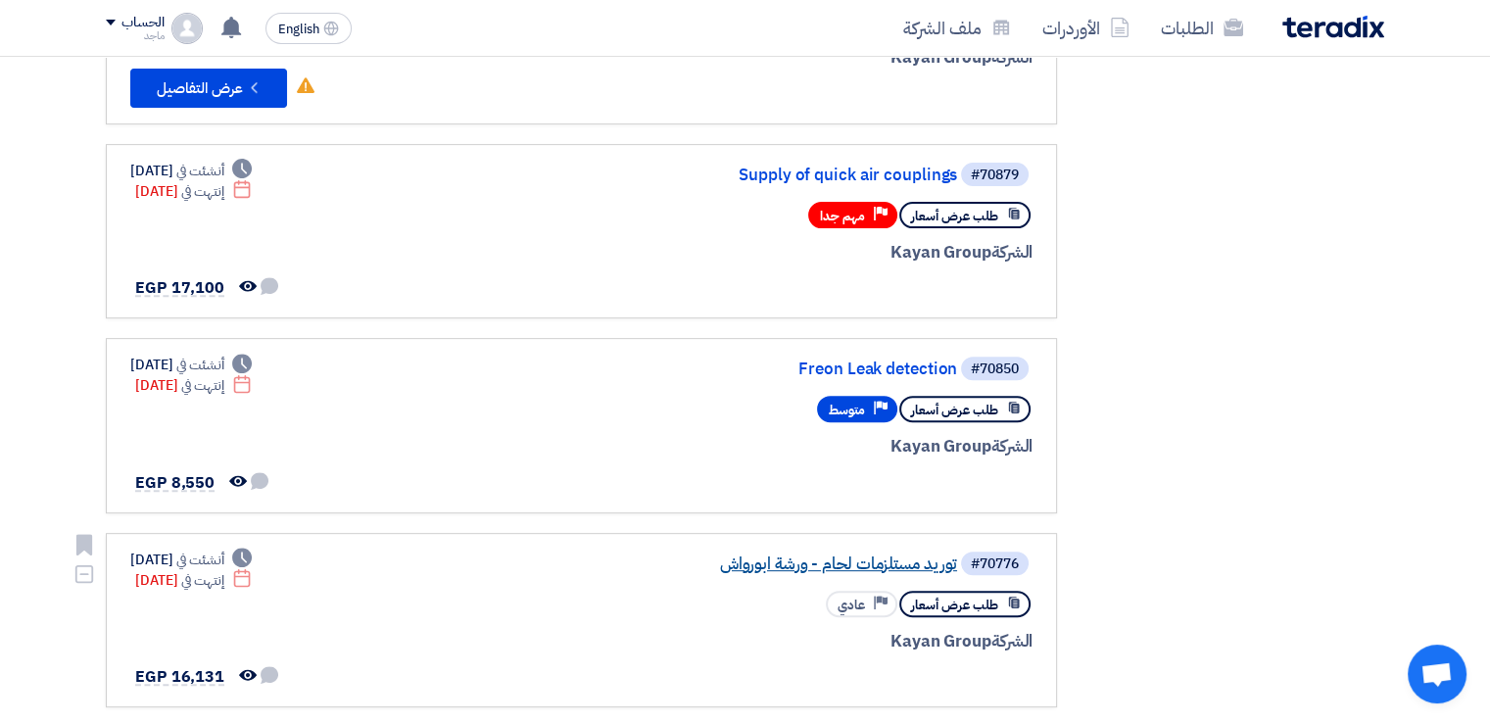
click at [849, 556] on link "توريد مستلزمات لحام - ورشة ابورواش" at bounding box center [761, 565] width 392 height 18
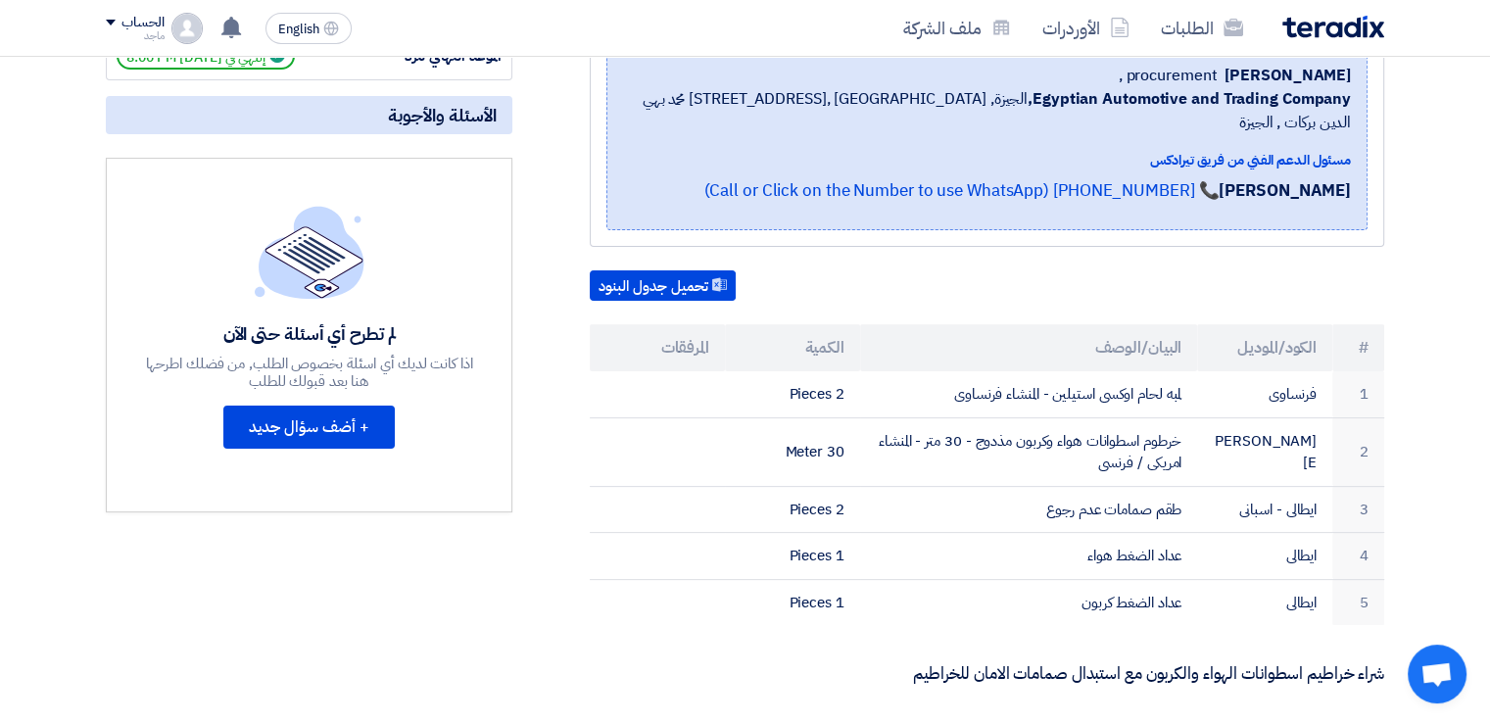
scroll to position [340, 0]
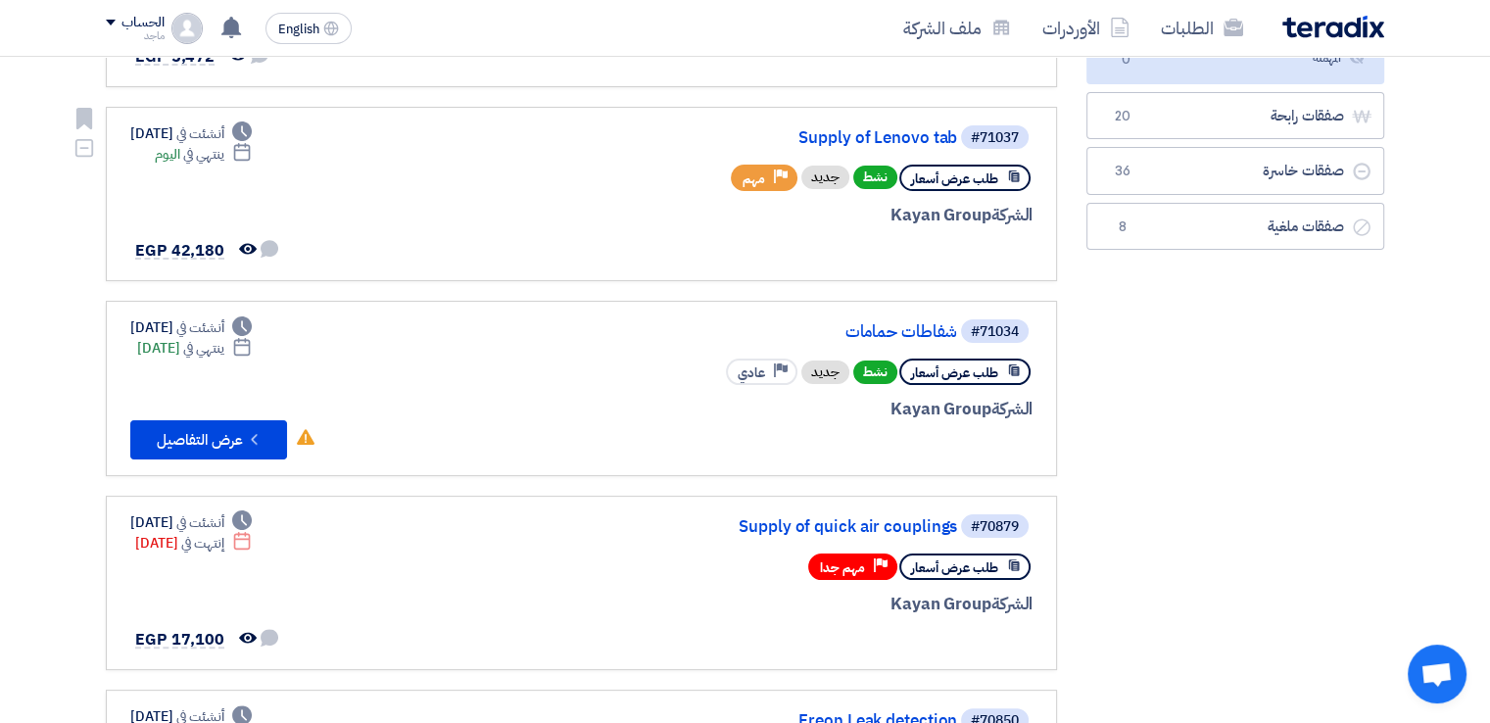
scroll to position [389, 0]
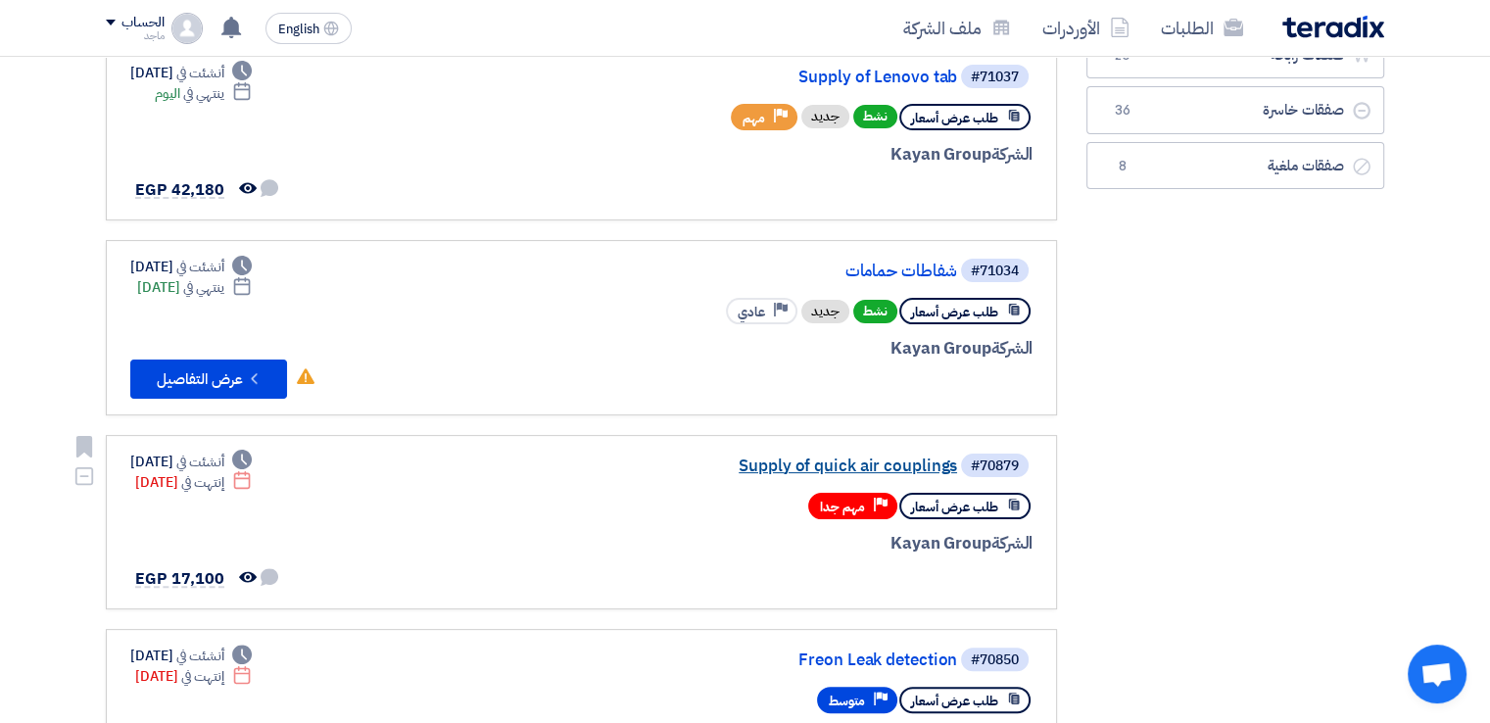
click at [784, 458] on link "Supply of quick air couplings" at bounding box center [761, 467] width 392 height 18
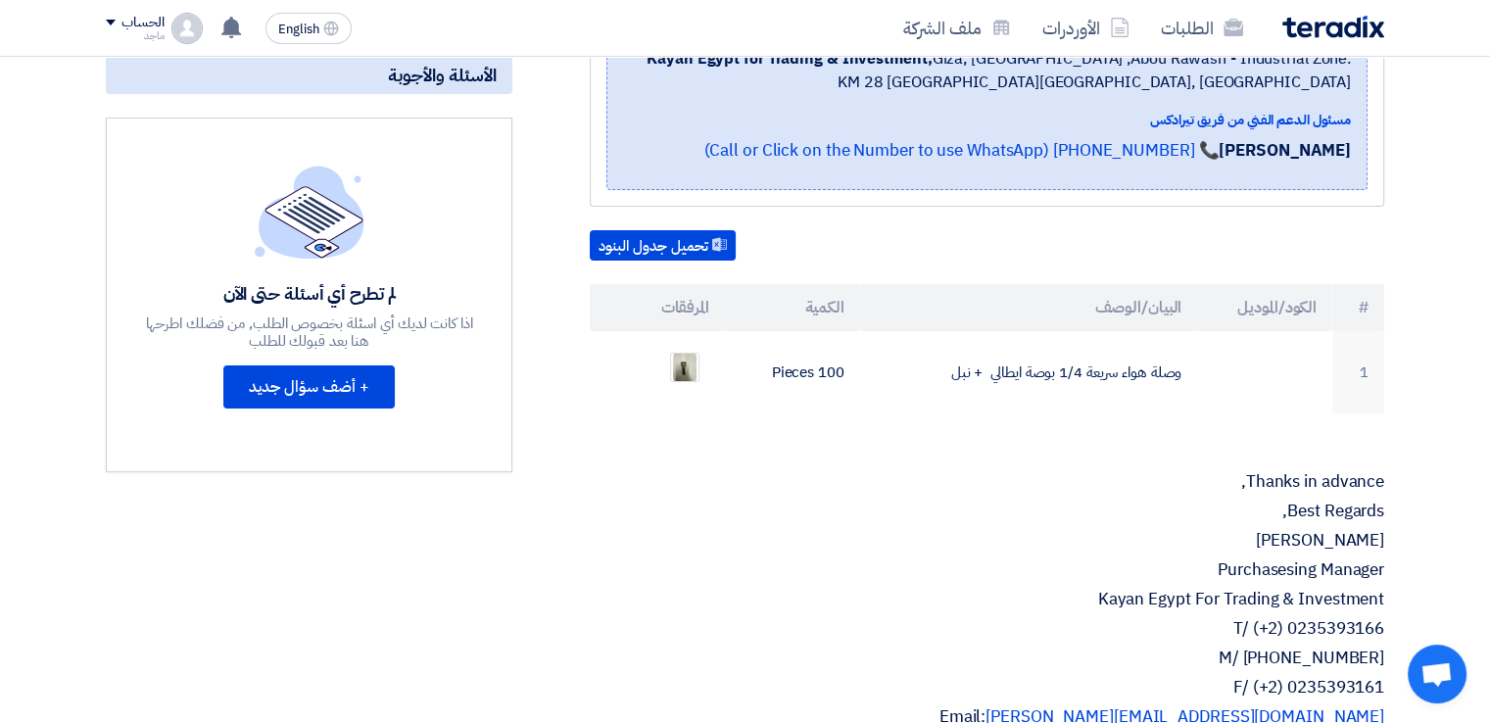
scroll to position [380, 0]
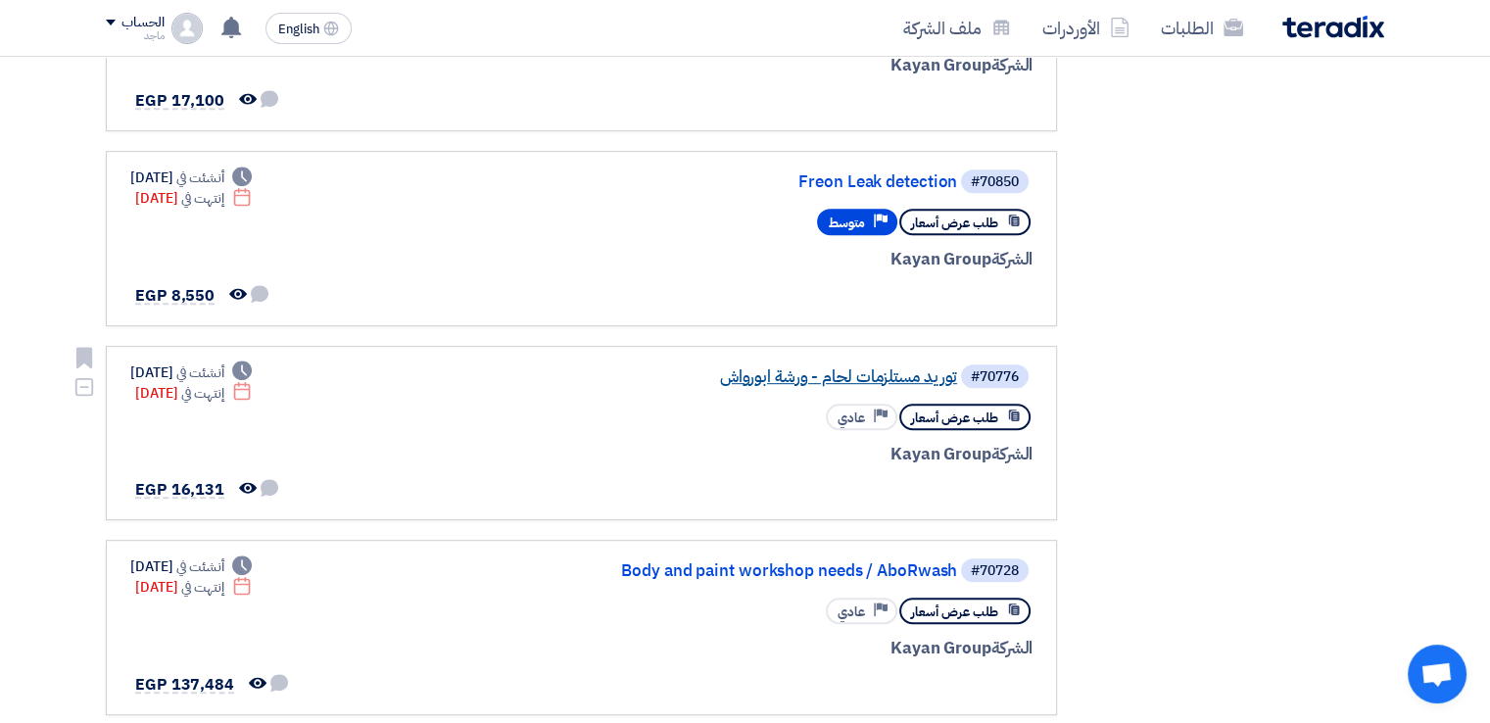
scroll to position [909, 0]
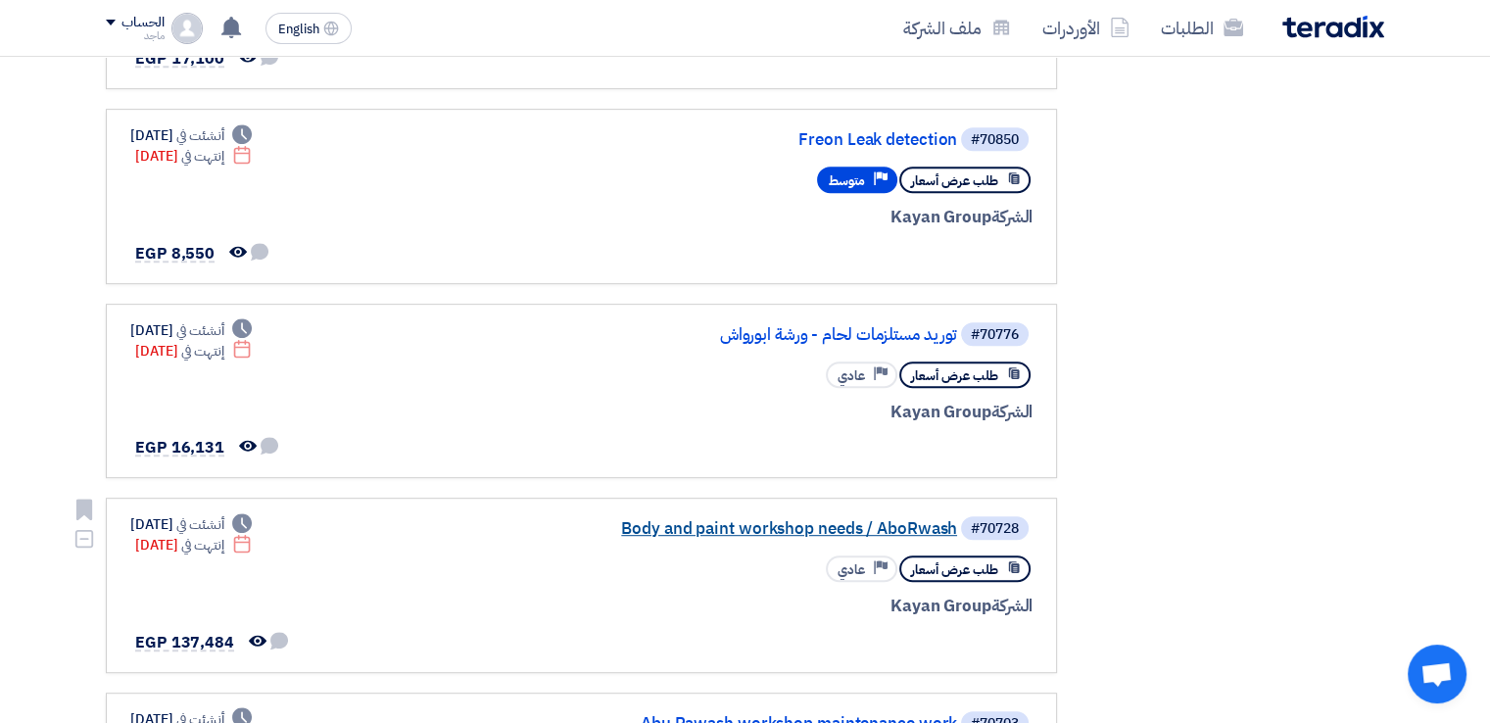
click at [729, 520] on link "Body and paint workshop needs / AboRwash" at bounding box center [761, 529] width 392 height 18
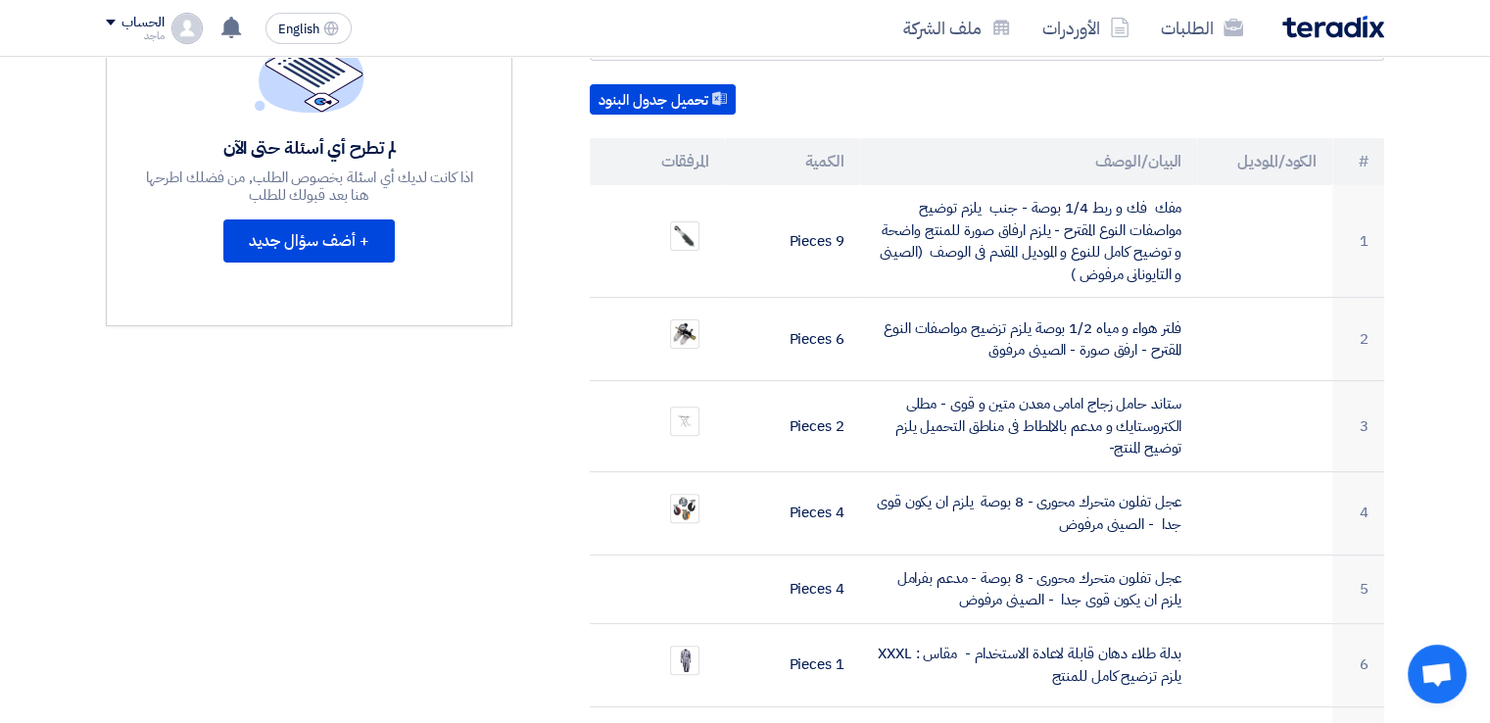
scroll to position [568, 0]
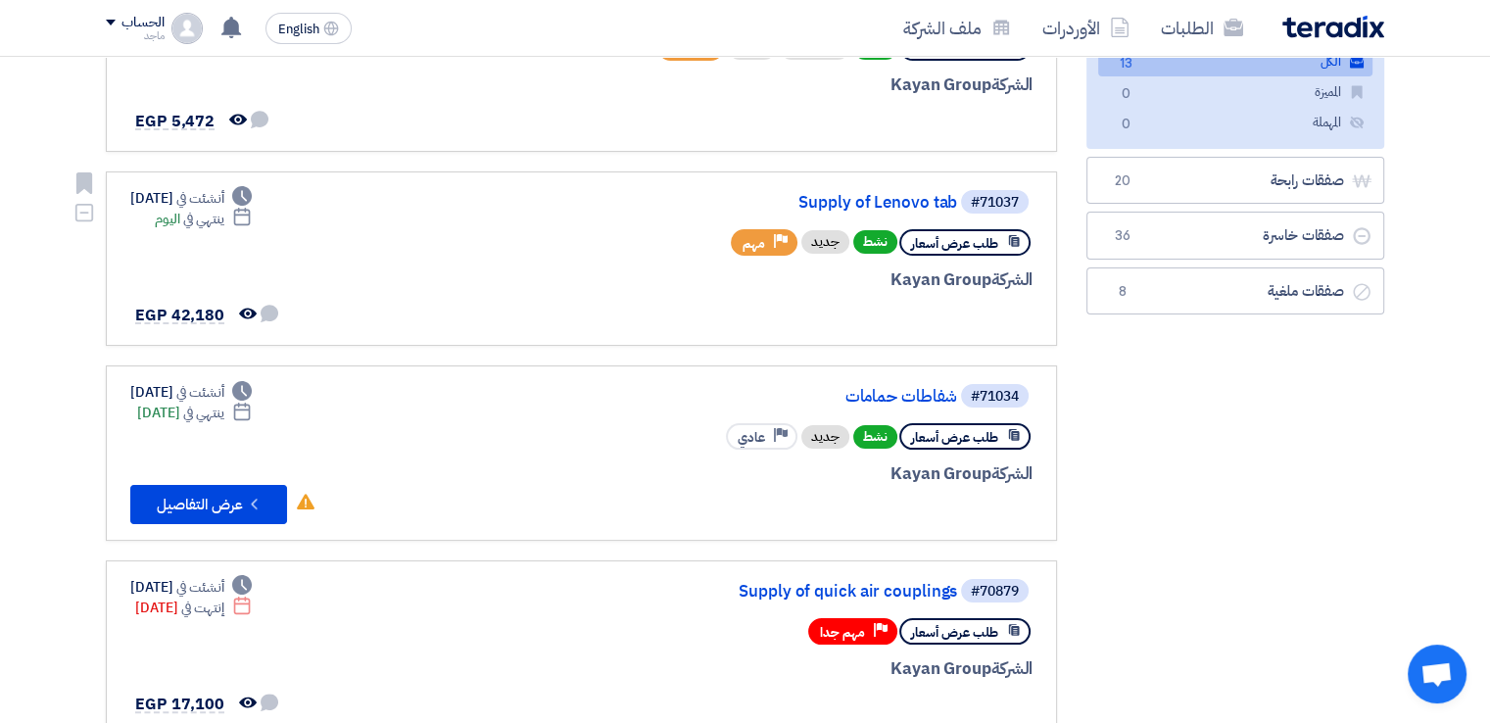
scroll to position [287, 0]
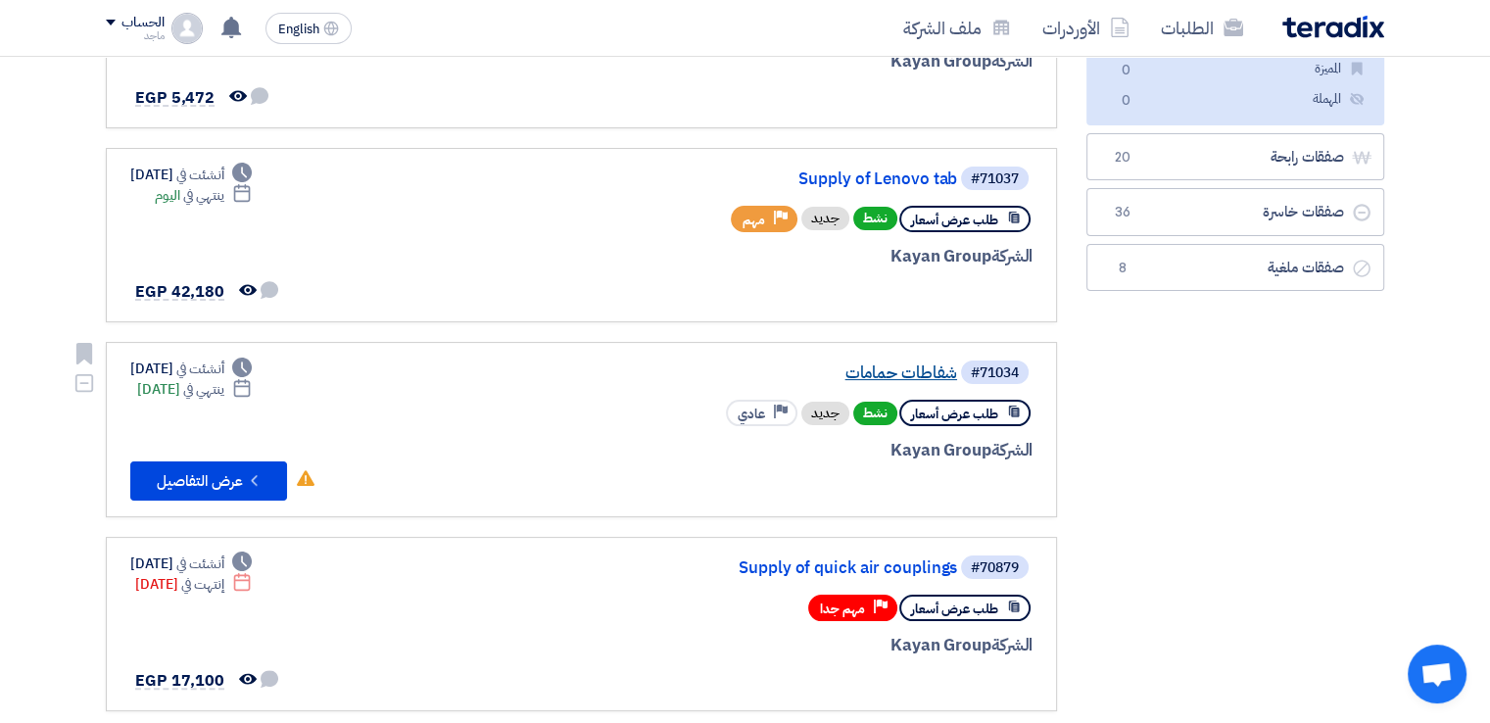
click at [866, 364] on link "شفاطات حمامات" at bounding box center [761, 373] width 392 height 18
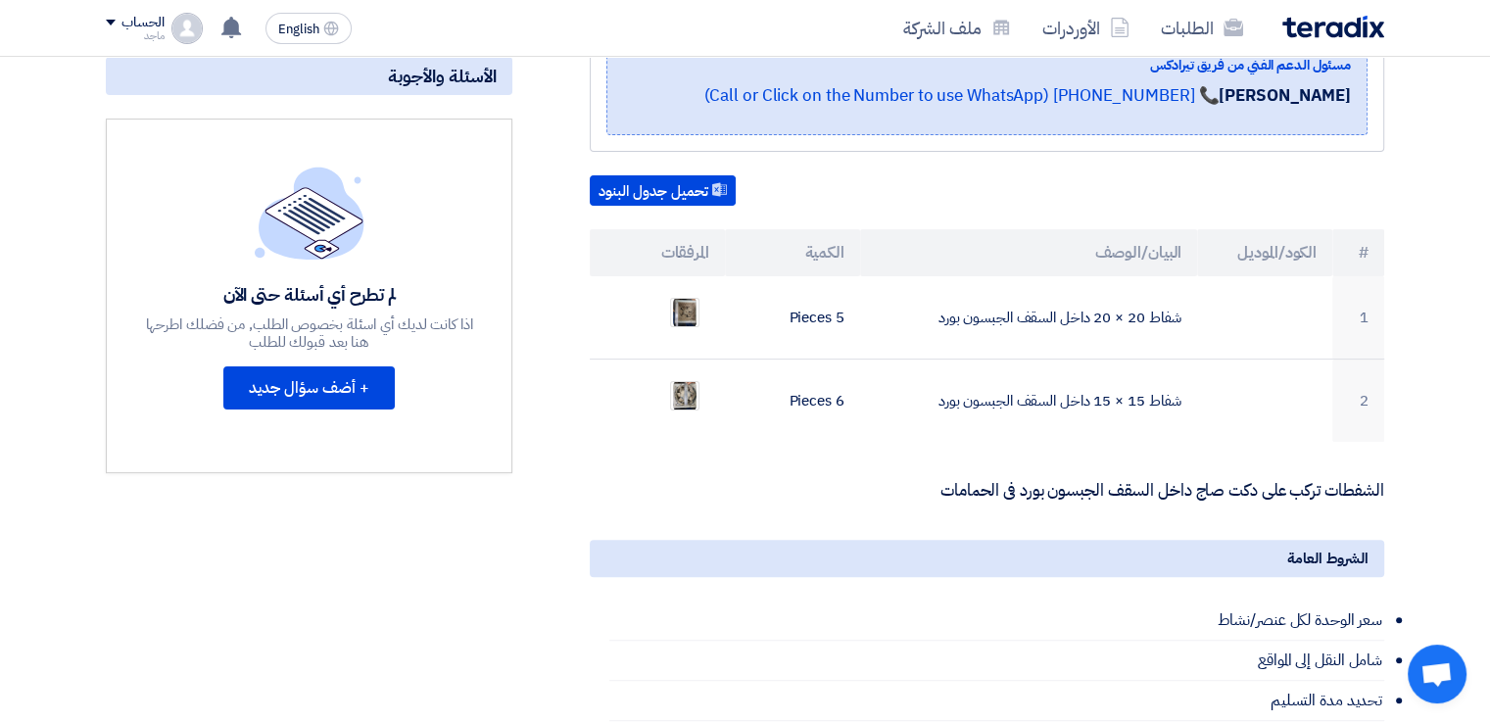
scroll to position [436, 0]
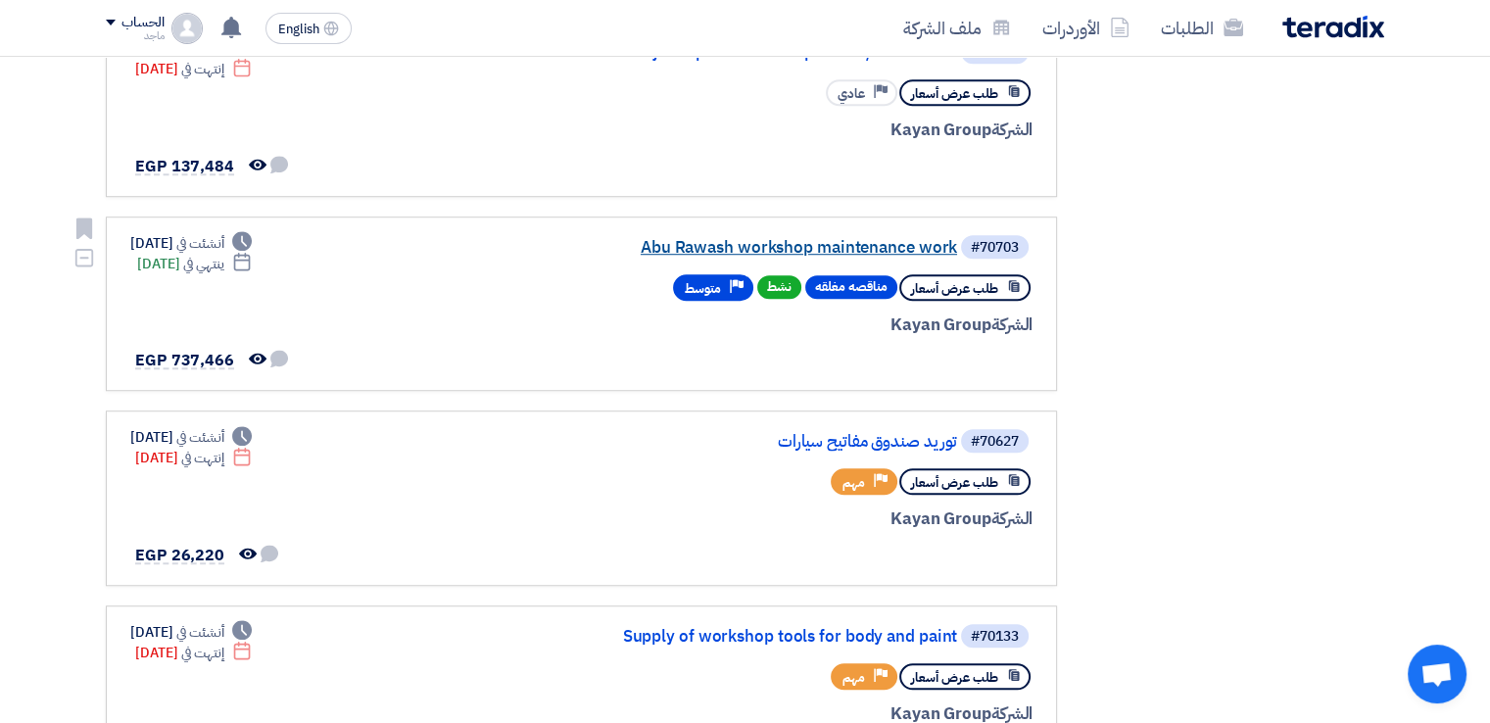
scroll to position [1409, 0]
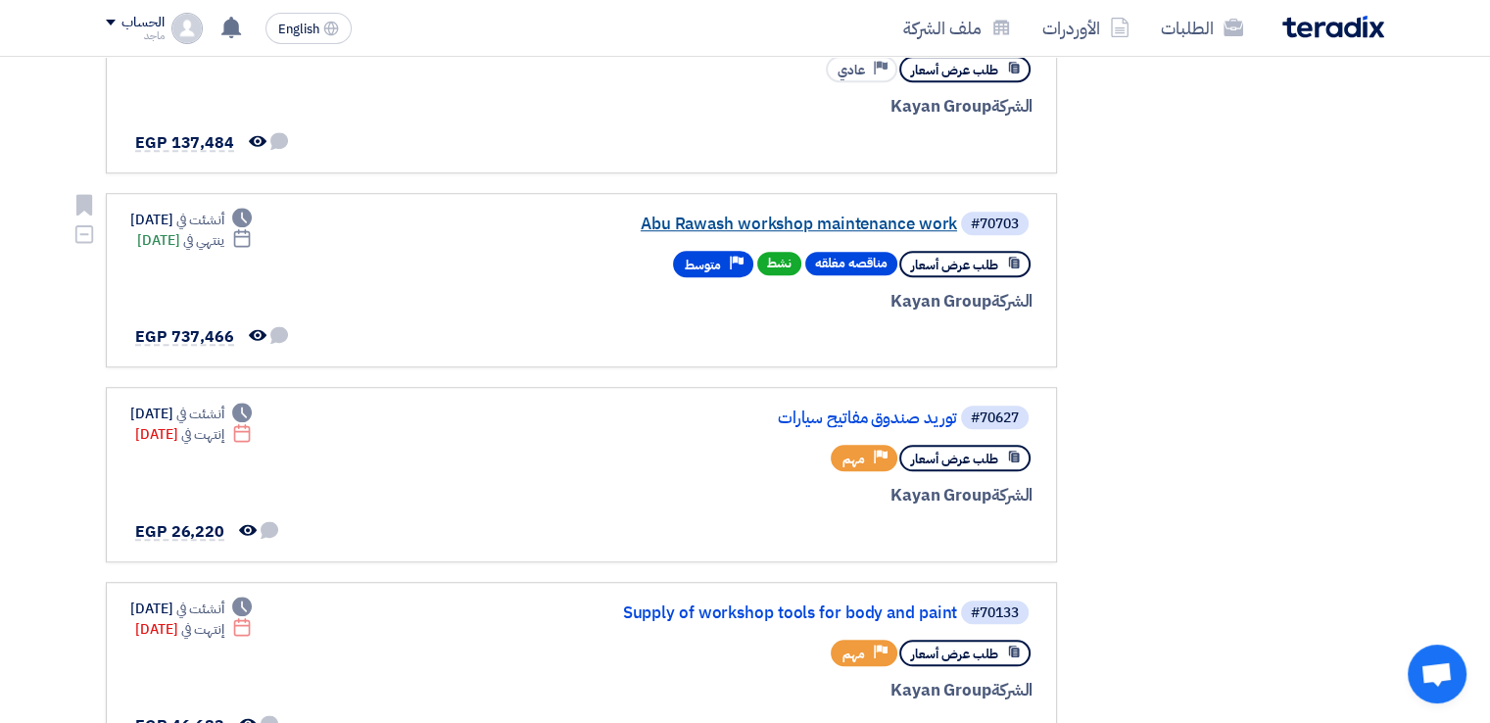
click at [638, 216] on link "Abu Rawash workshop maintenance work" at bounding box center [761, 225] width 392 height 18
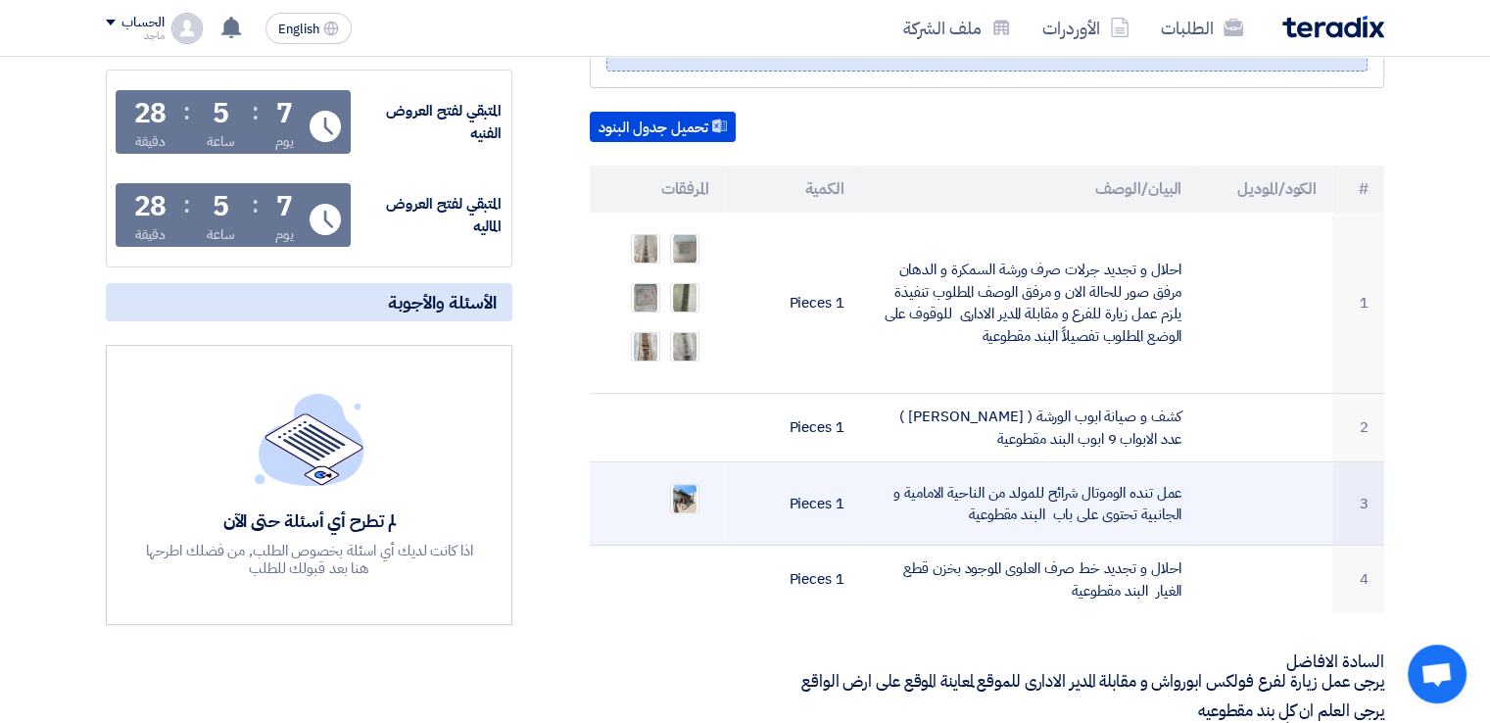
scroll to position [529, 0]
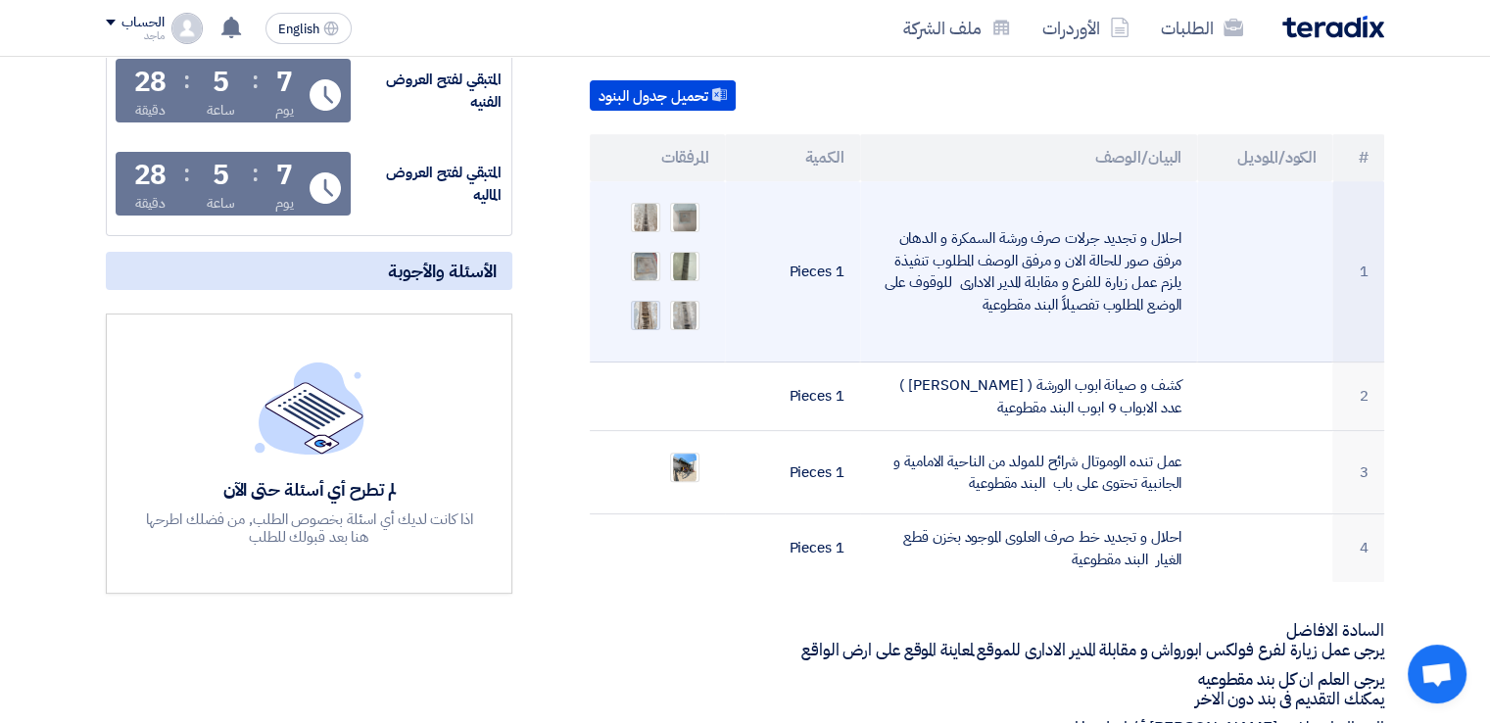
click at [643, 299] on img at bounding box center [645, 315] width 27 height 35
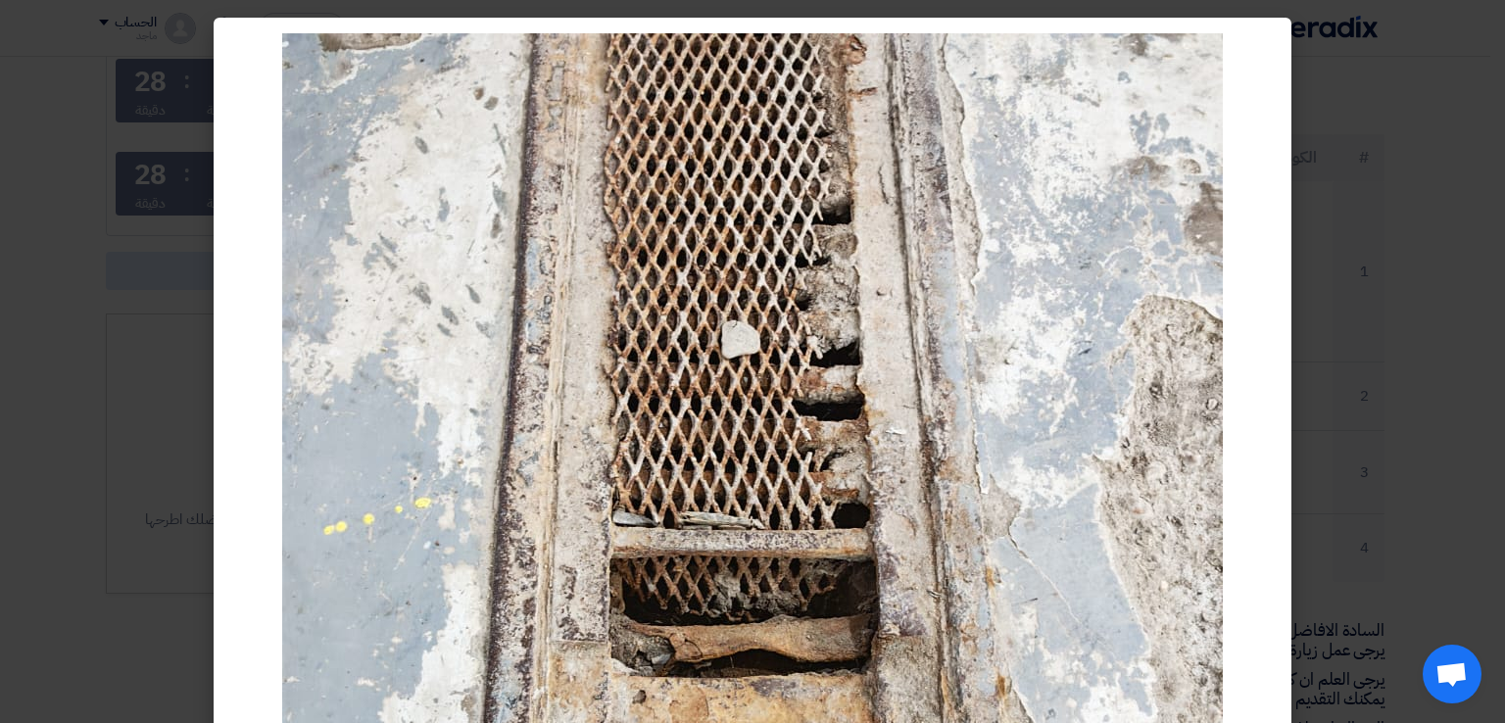
click at [1291, 362] on div at bounding box center [753, 660] width 1078 height 1285
click at [1421, 361] on modal-container at bounding box center [752, 361] width 1505 height 723
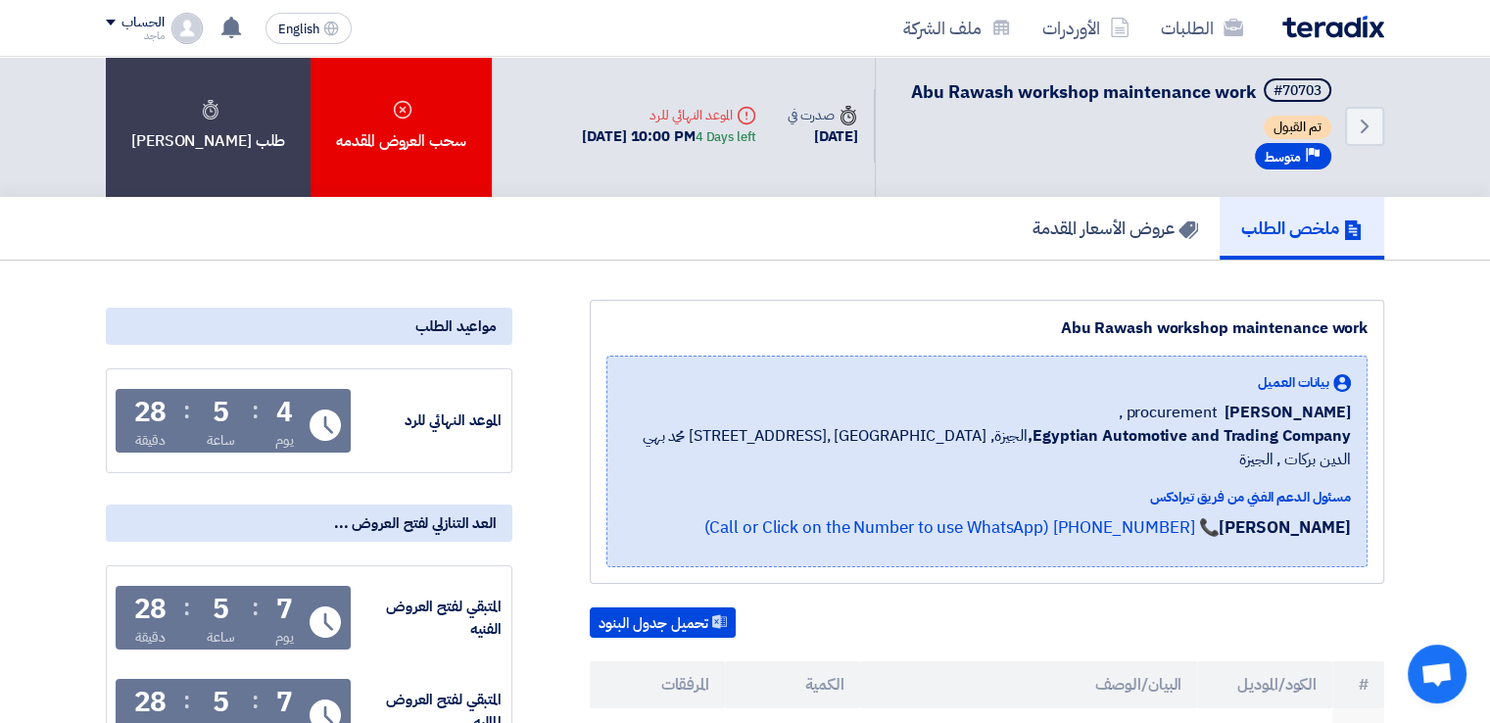
scroll to position [0, 0]
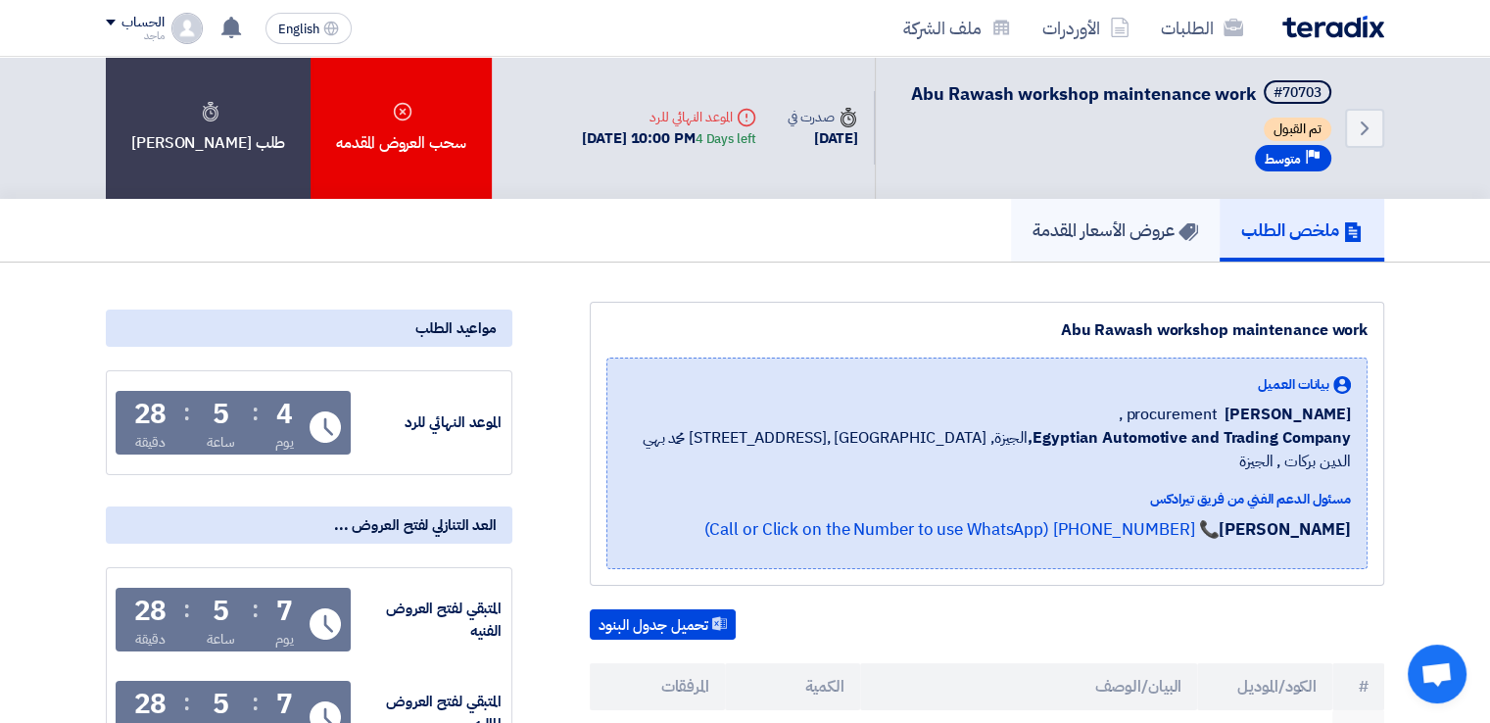
click at [1013, 230] on link "عروض الأسعار المقدمة" at bounding box center [1115, 230] width 209 height 63
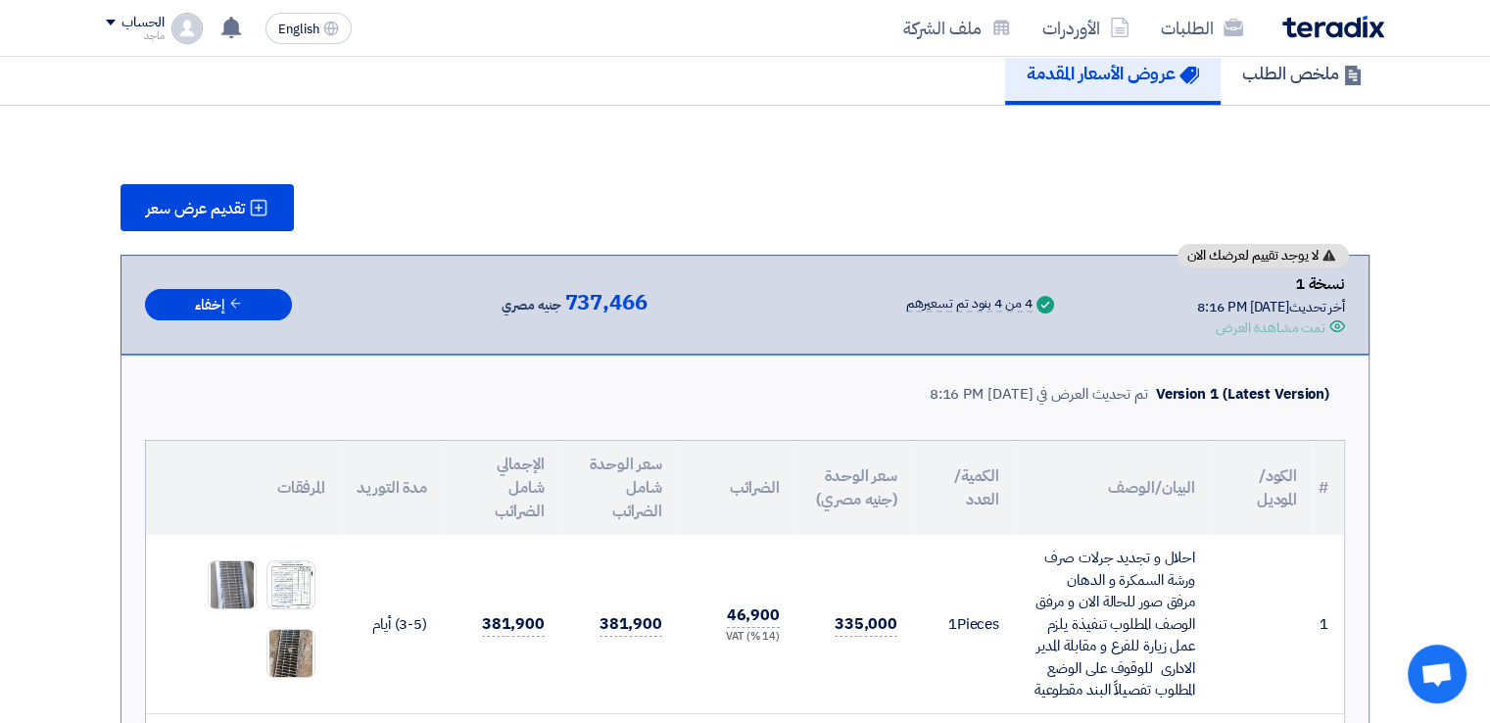
scroll to position [153, 0]
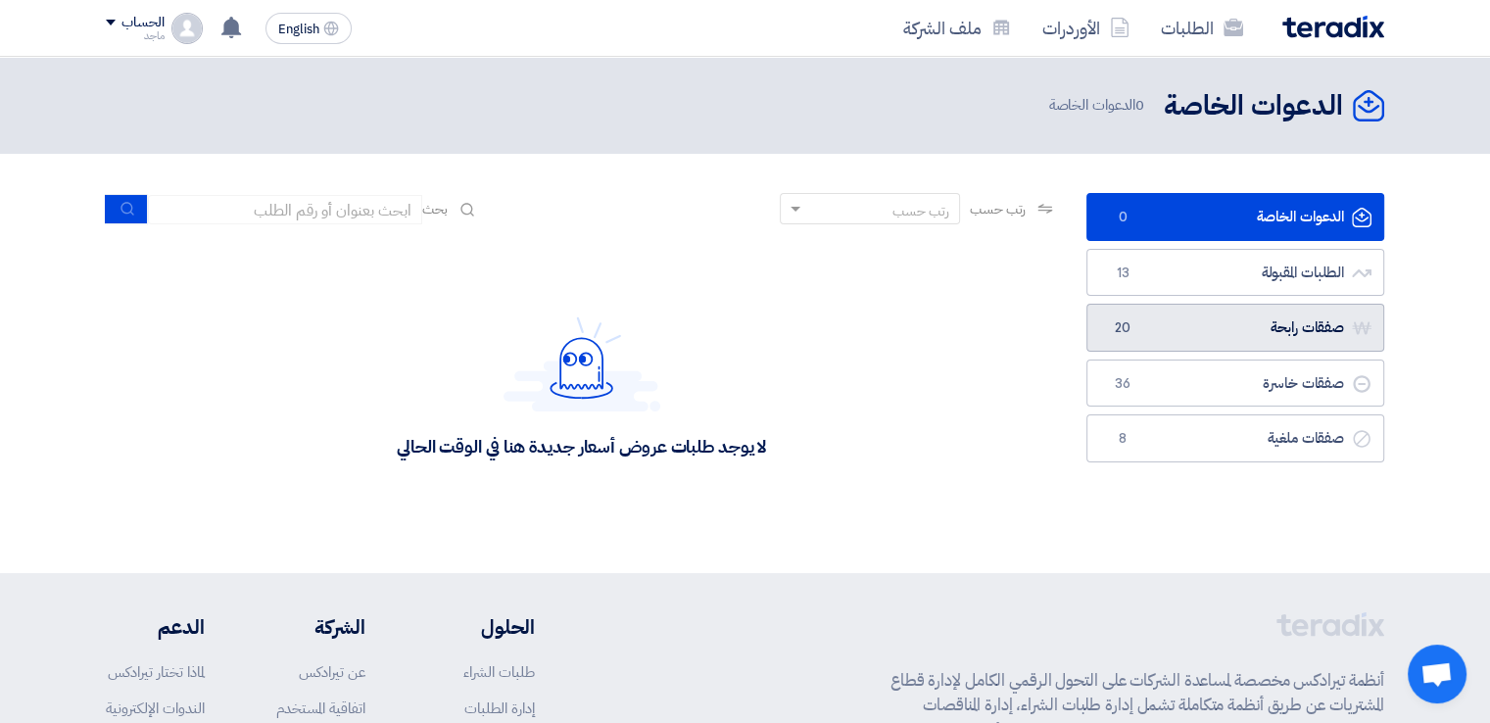
click at [1276, 318] on link "صفقات رابحة صفقات رابحة 20" at bounding box center [1236, 328] width 298 height 48
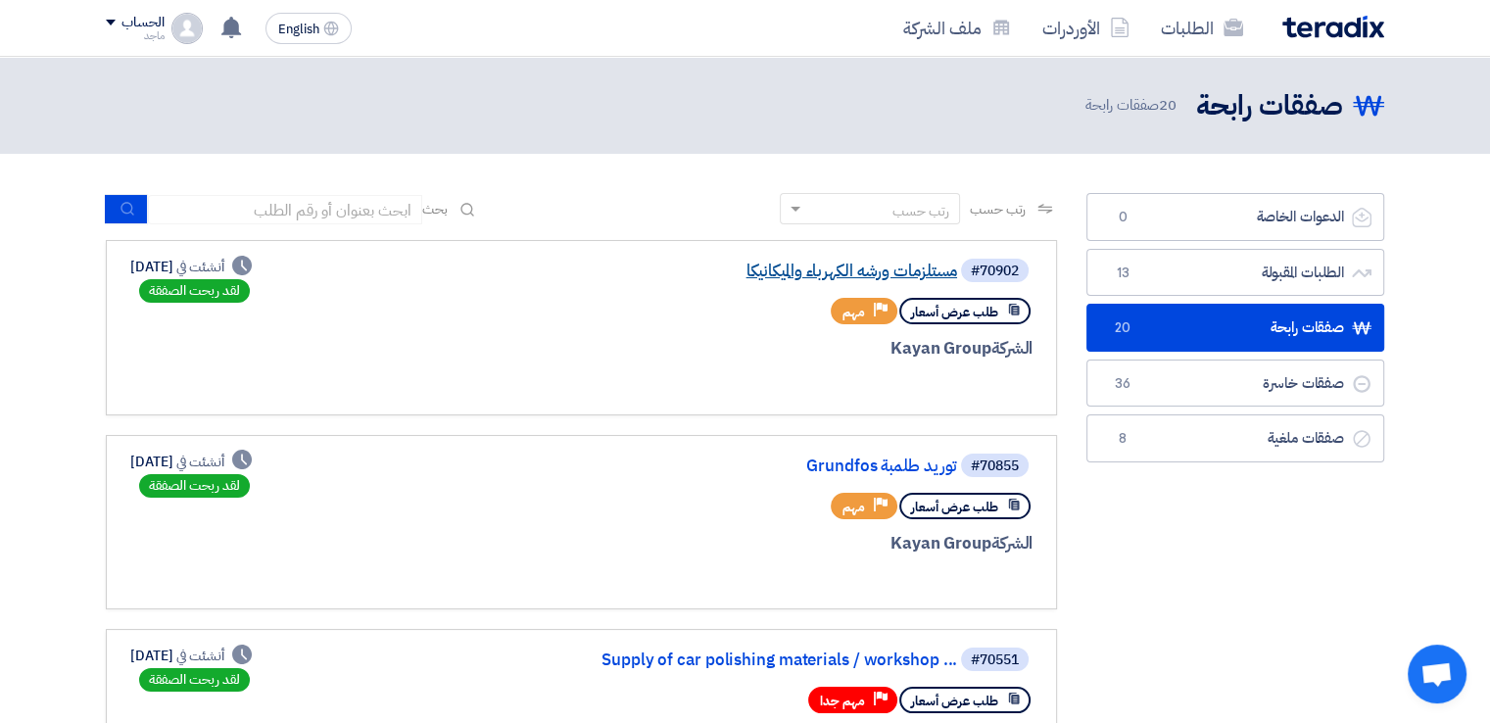
click at [820, 268] on link "مستلزمات ورشه الكهرباء والميكانيكا" at bounding box center [761, 272] width 392 height 18
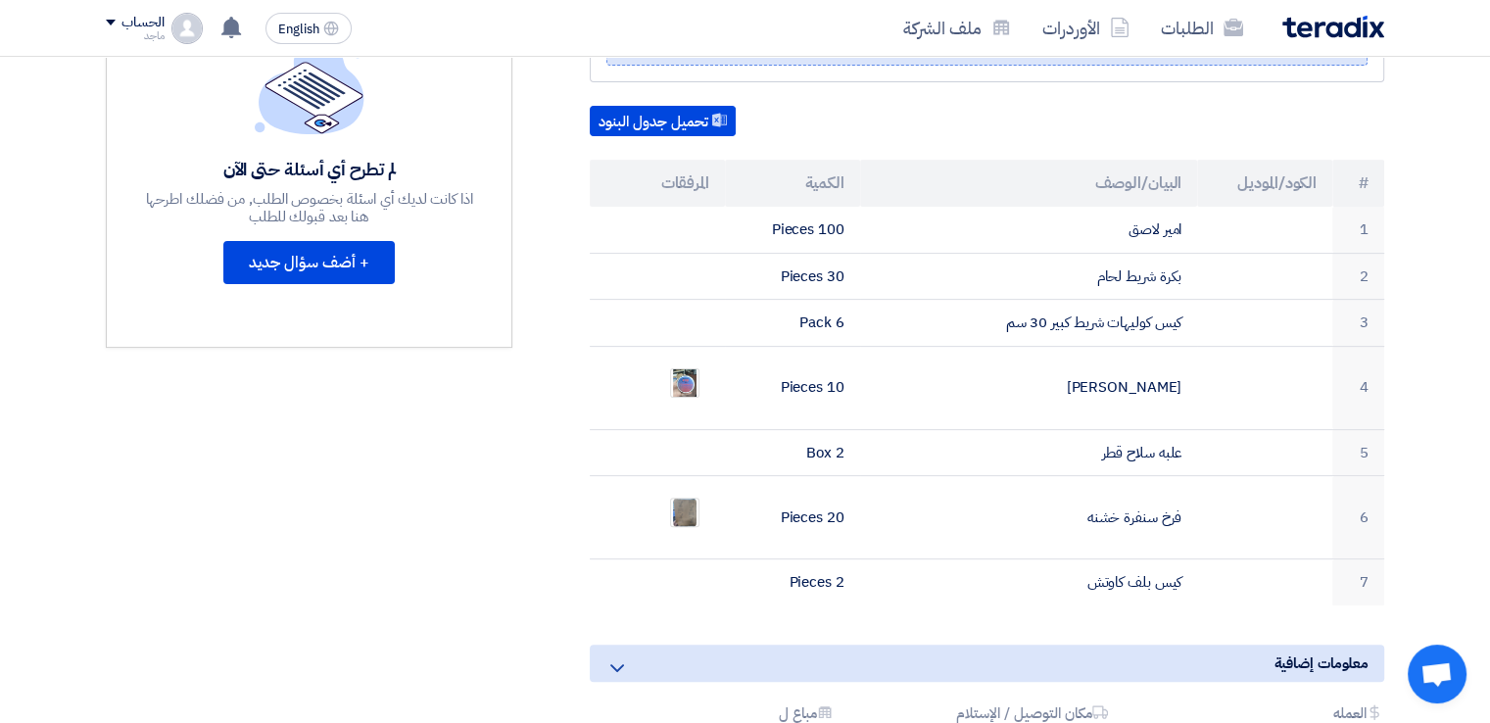
scroll to position [533, 0]
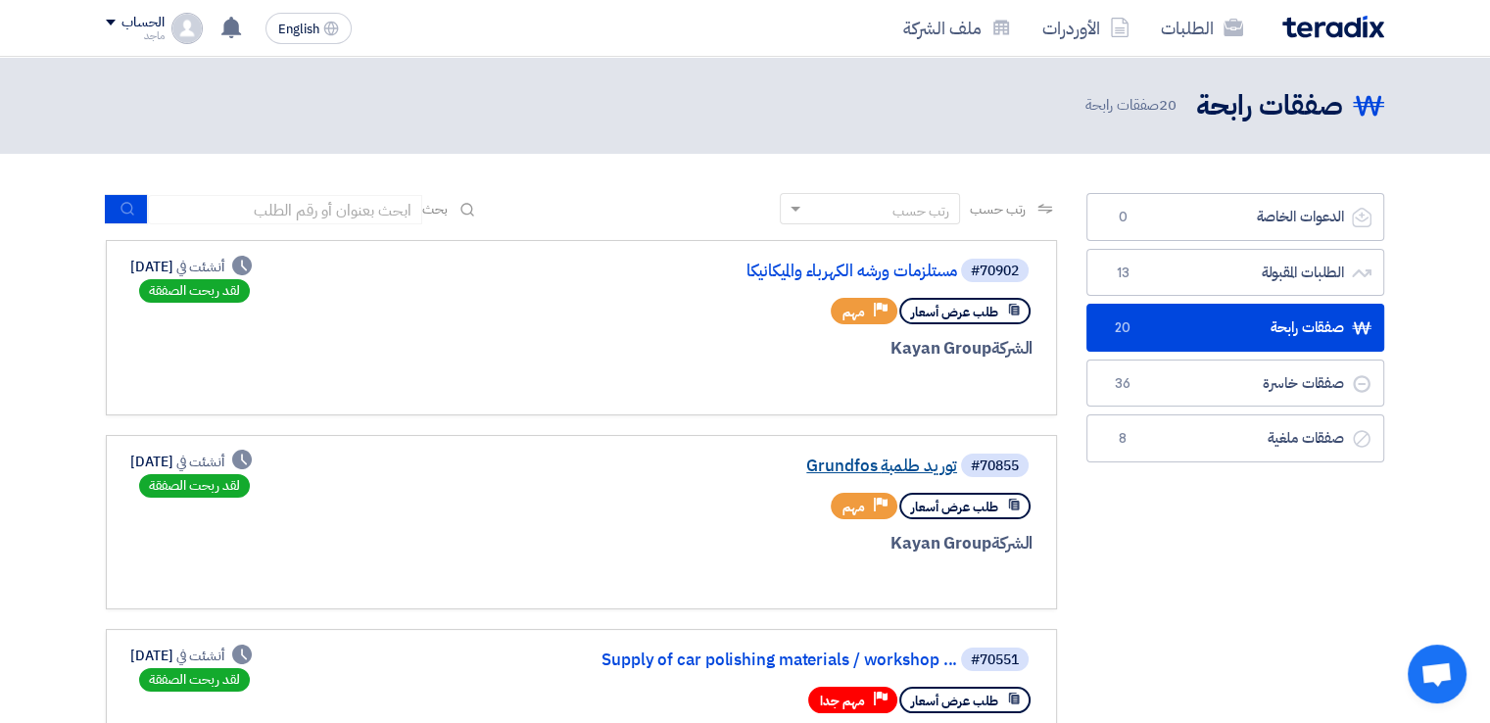
click at [904, 460] on link "Grundfos توريد طلمبة" at bounding box center [761, 467] width 392 height 18
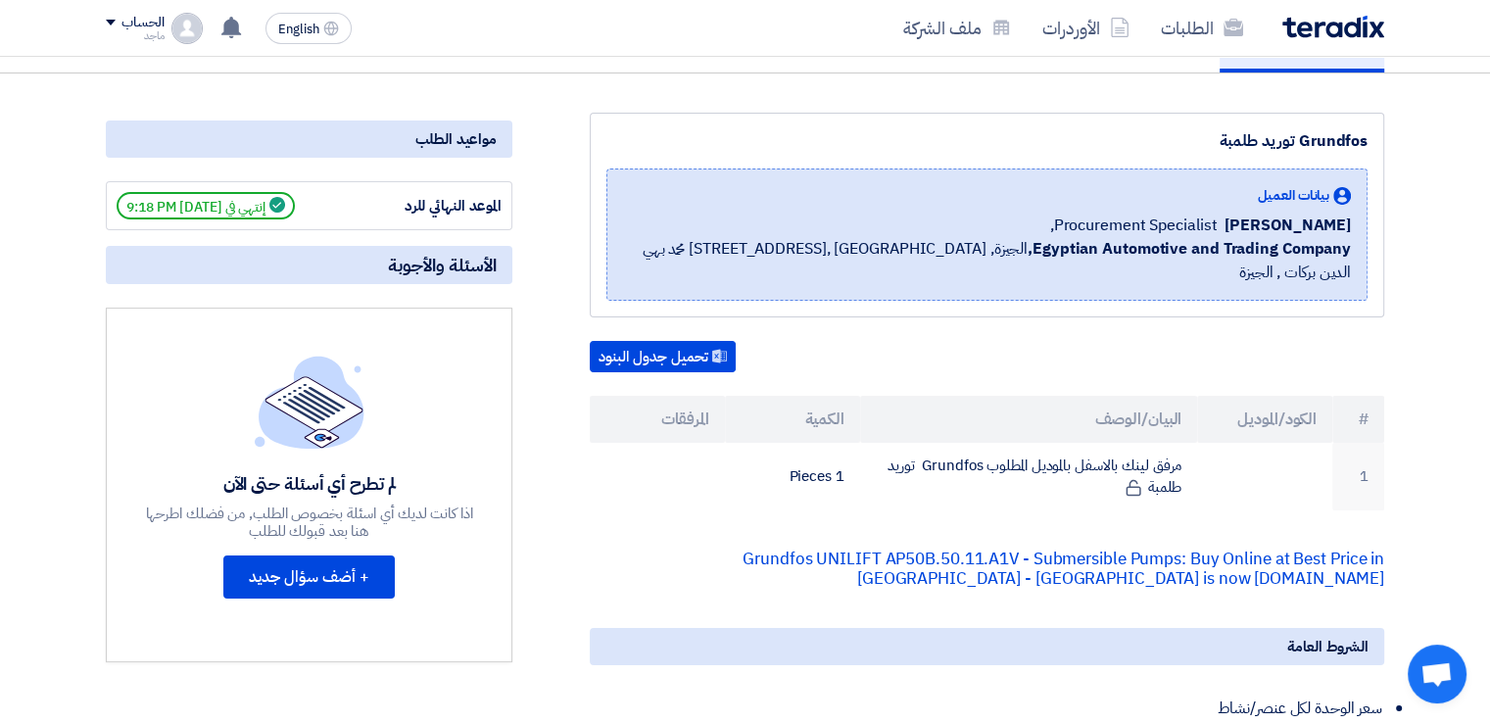
scroll to position [453, 0]
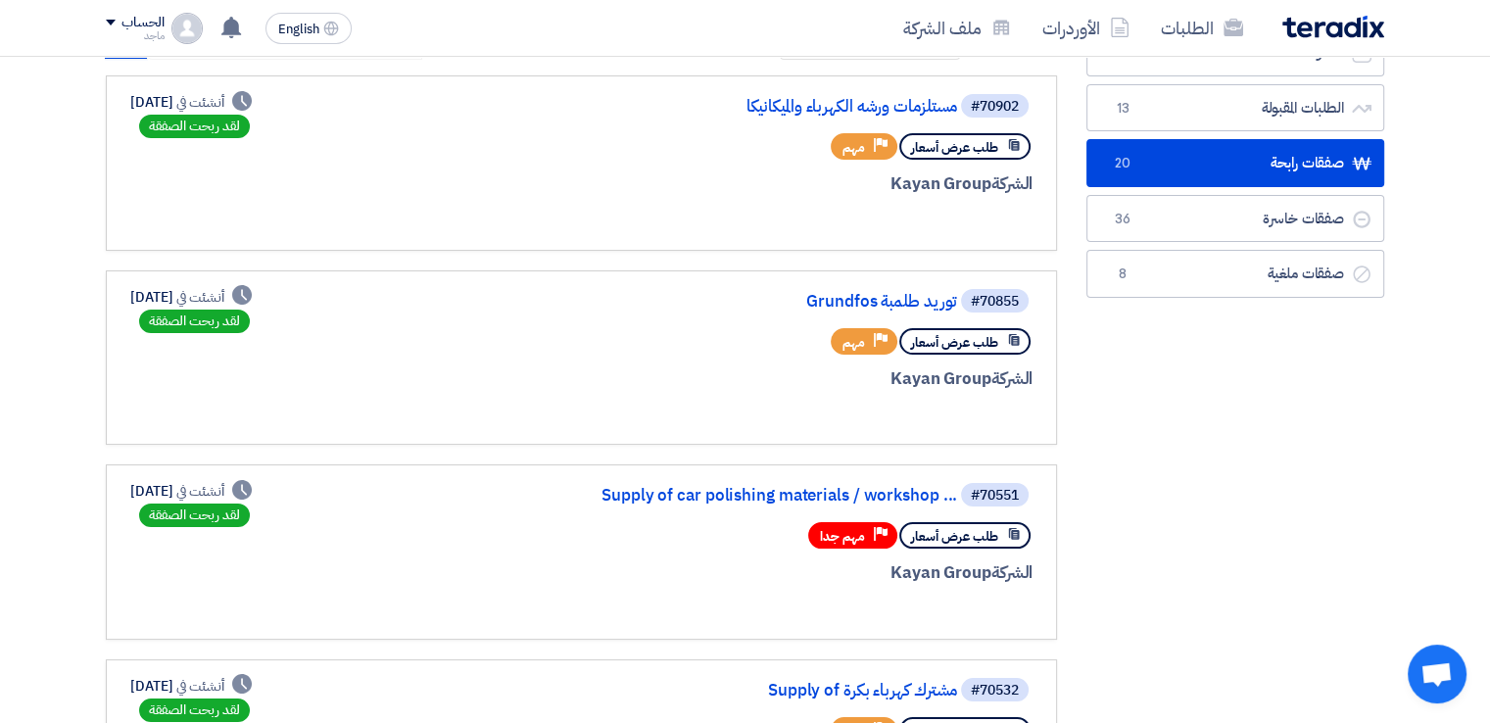
scroll to position [167, 0]
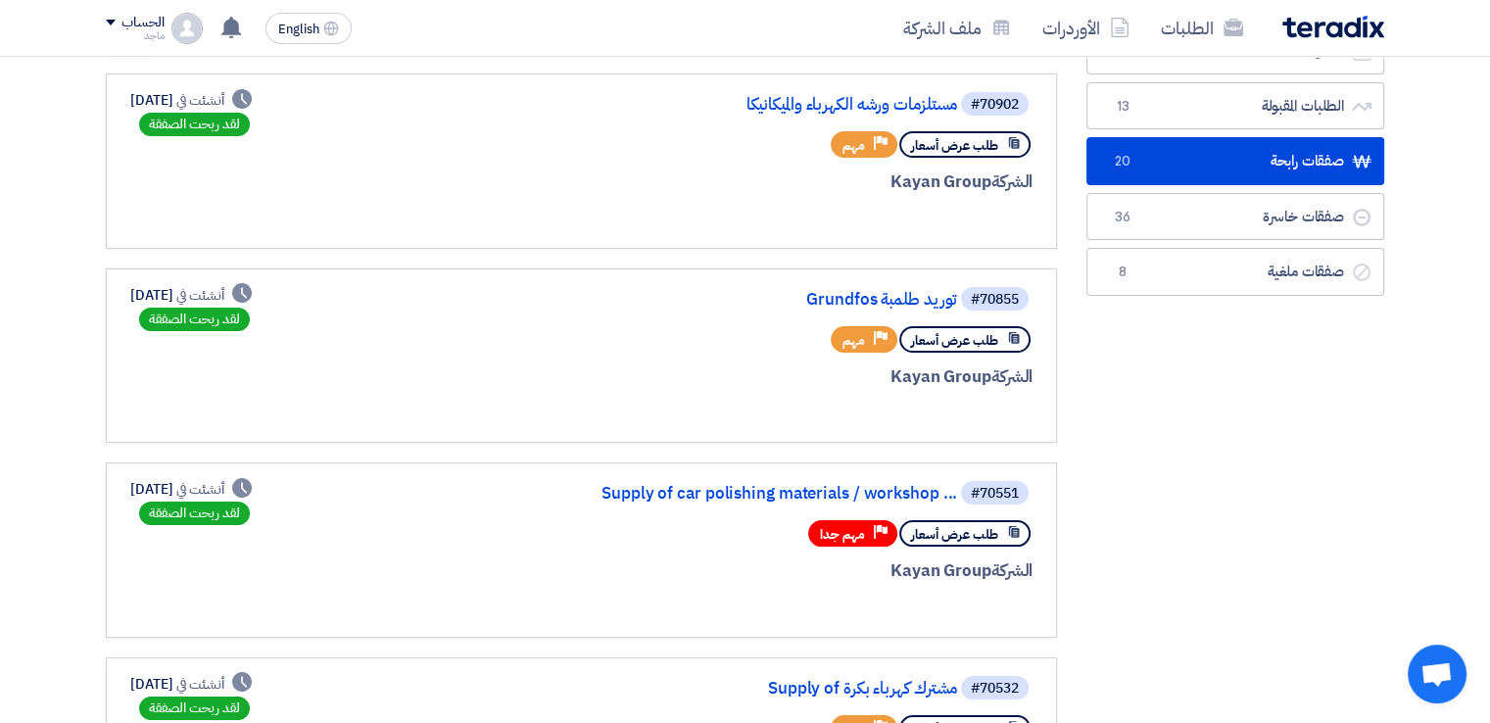
click at [830, 479] on div "#70551 Supply of car polishing materials / workshop ..." at bounding box center [796, 492] width 471 height 27
click at [820, 497] on link "Supply of car polishing materials / workshop ..." at bounding box center [761, 494] width 392 height 18
